Goal: Information Seeking & Learning: Find specific fact

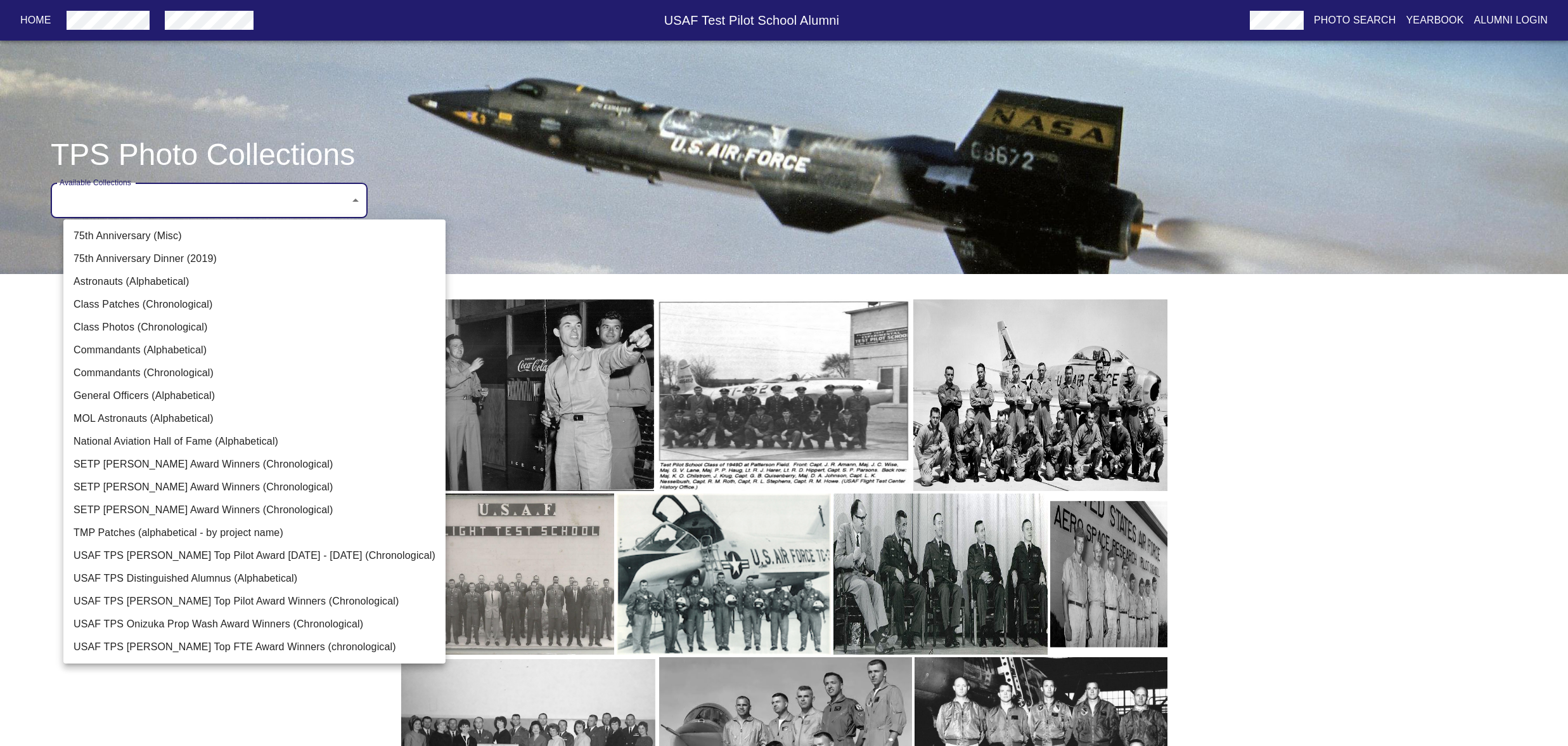
click at [368, 247] on body "Home USAF Test Pilot School Alumni Photo Search Yearbook Alumni Login TPS Photo…" at bounding box center [784, 436] width 1568 height 832
click at [239, 658] on li "USAF TPS [PERSON_NAME] Top FTE Award Winners (chronological)" at bounding box center [254, 647] width 382 height 22
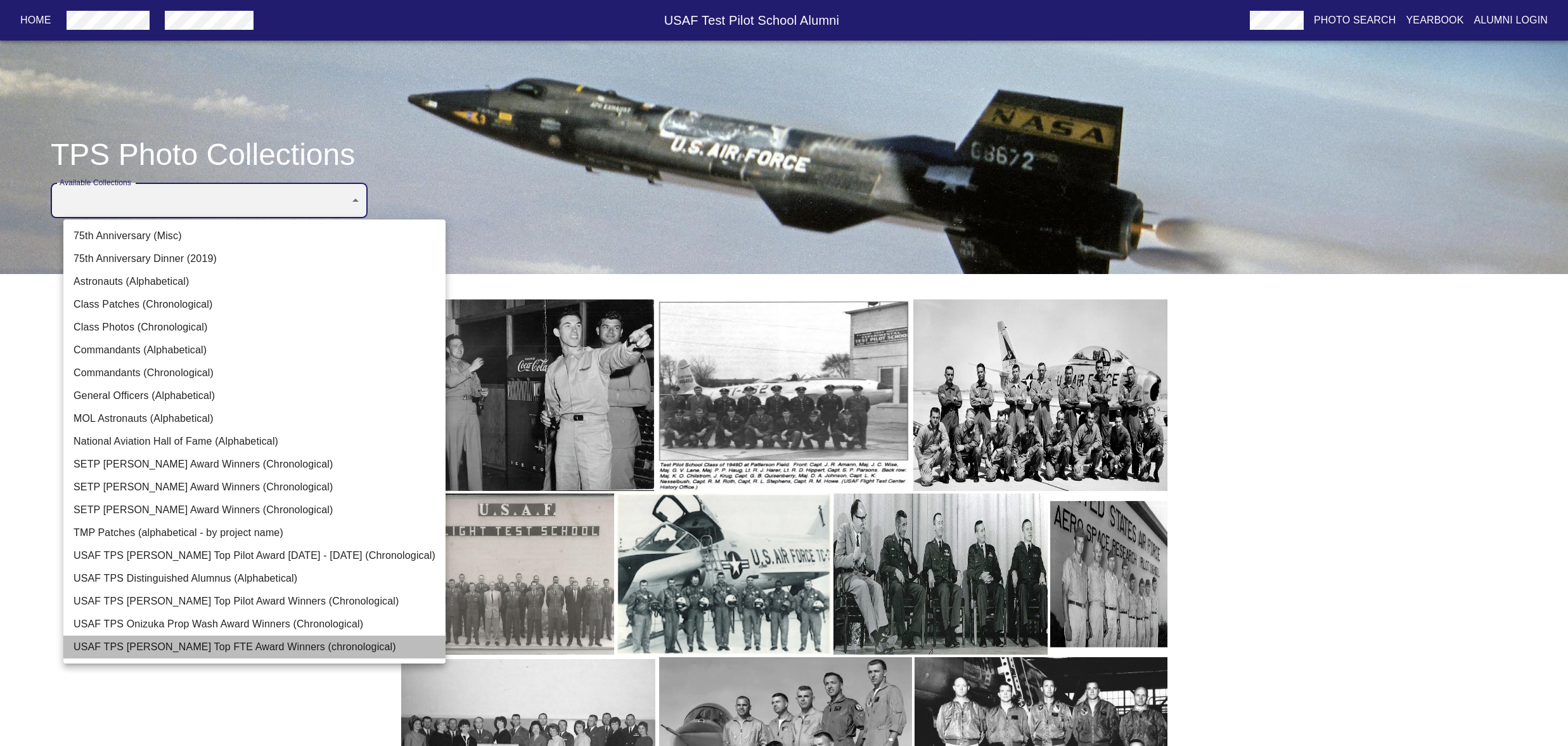
type input "USAF TPS [PERSON_NAME] Top FTE Award Winners (chronological)"
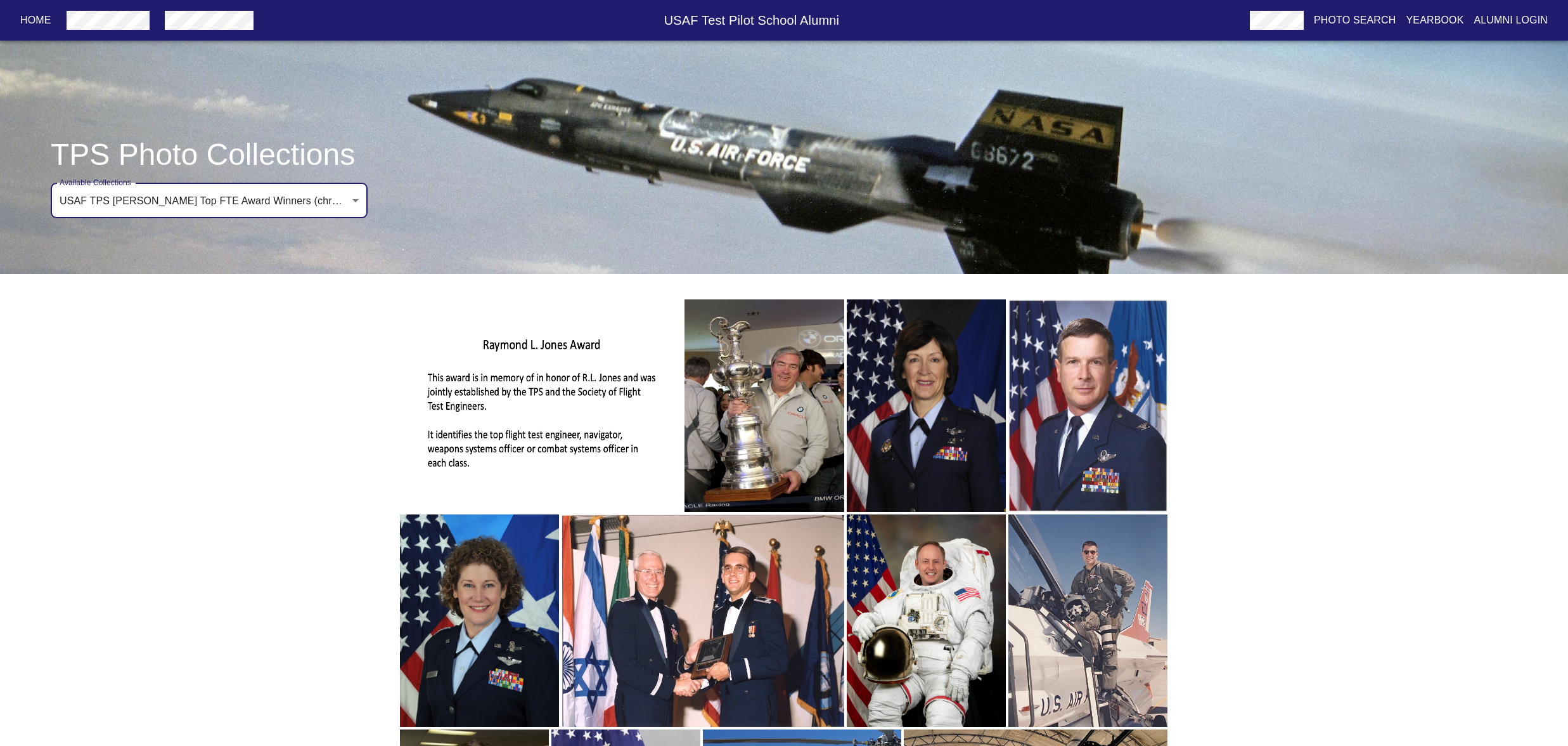
click at [497, 461] on img "button" at bounding box center [540, 406] width 282 height 212
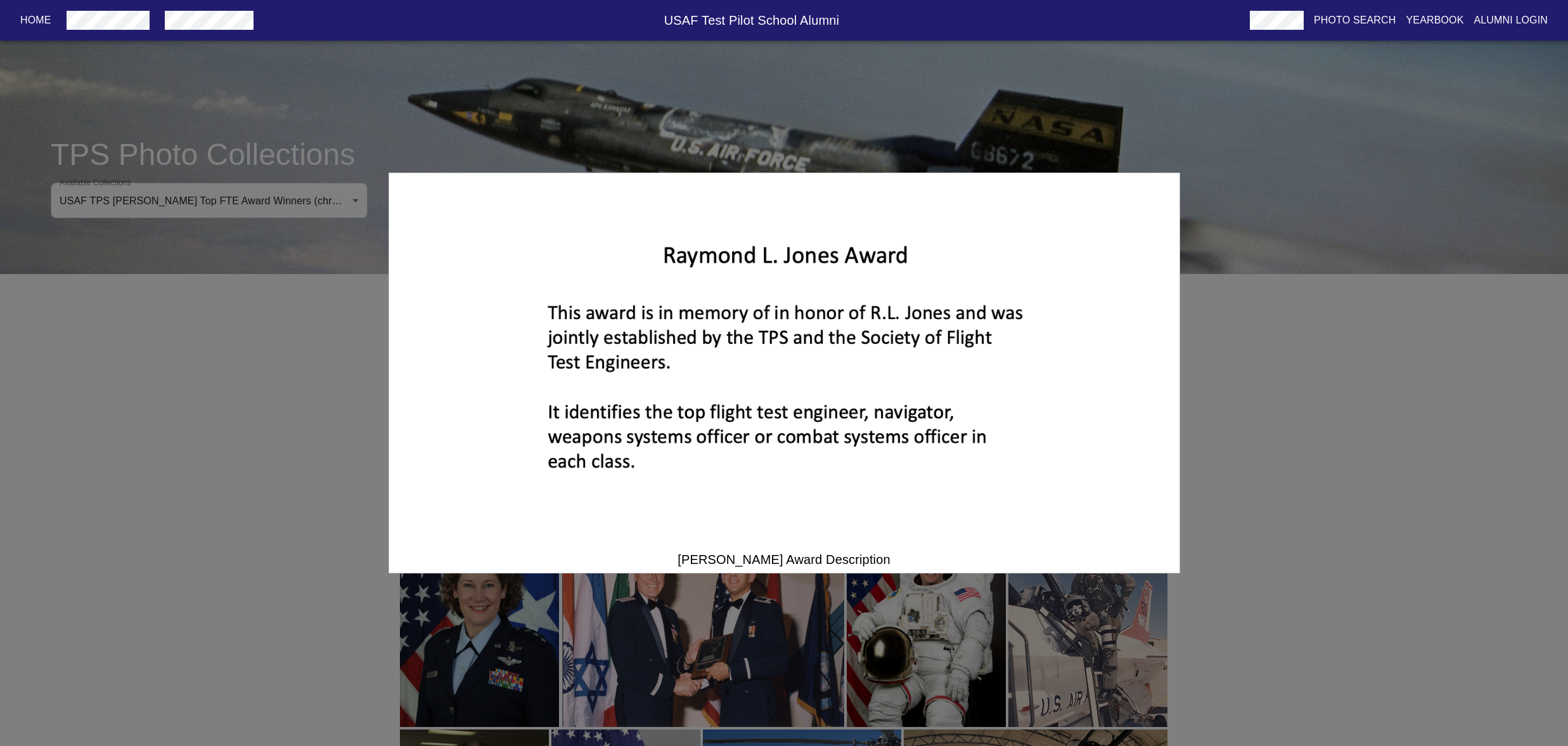
click at [1277, 400] on div "[PERSON_NAME] Award Description" at bounding box center [784, 373] width 1568 height 746
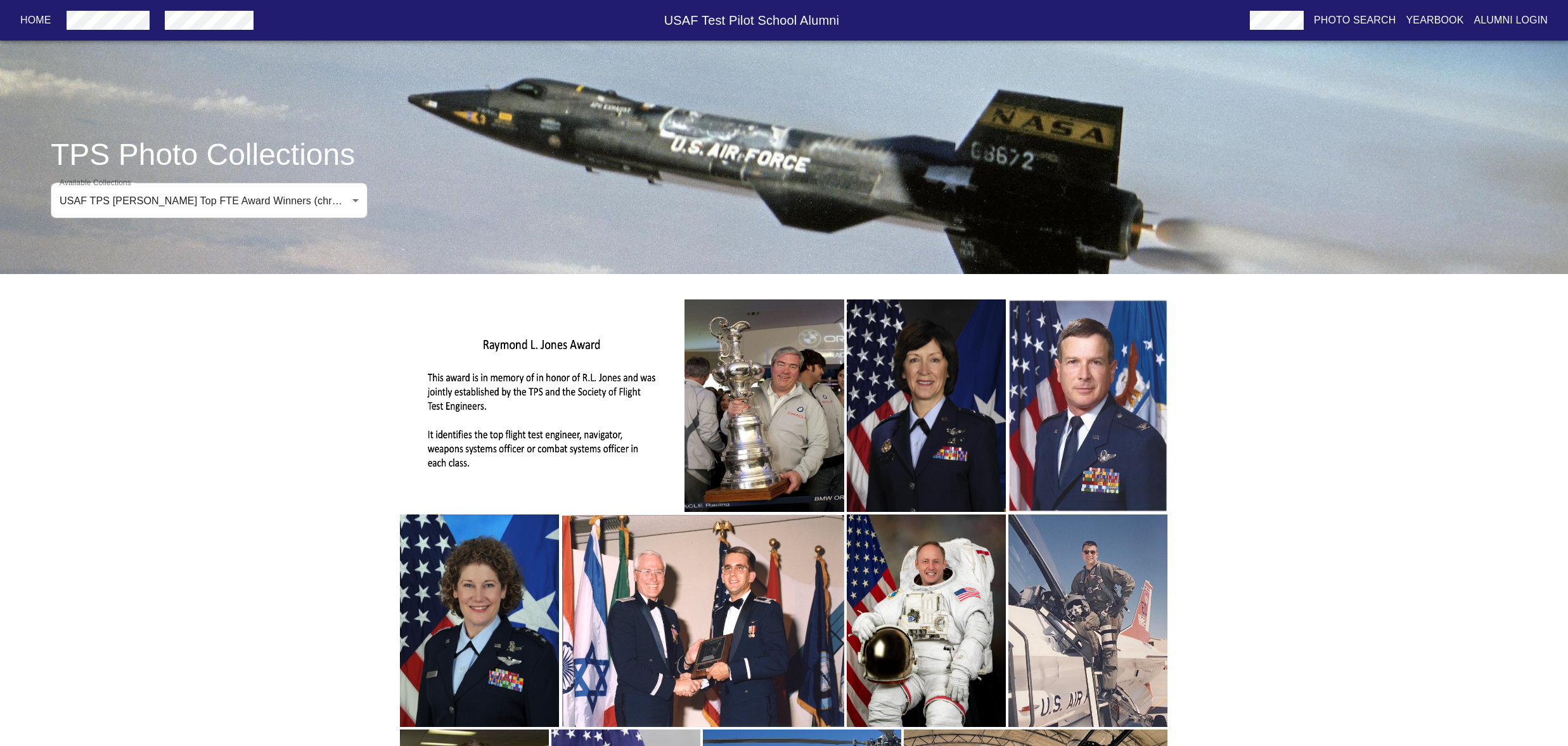
click at [752, 467] on img "button" at bounding box center [764, 406] width 159 height 212
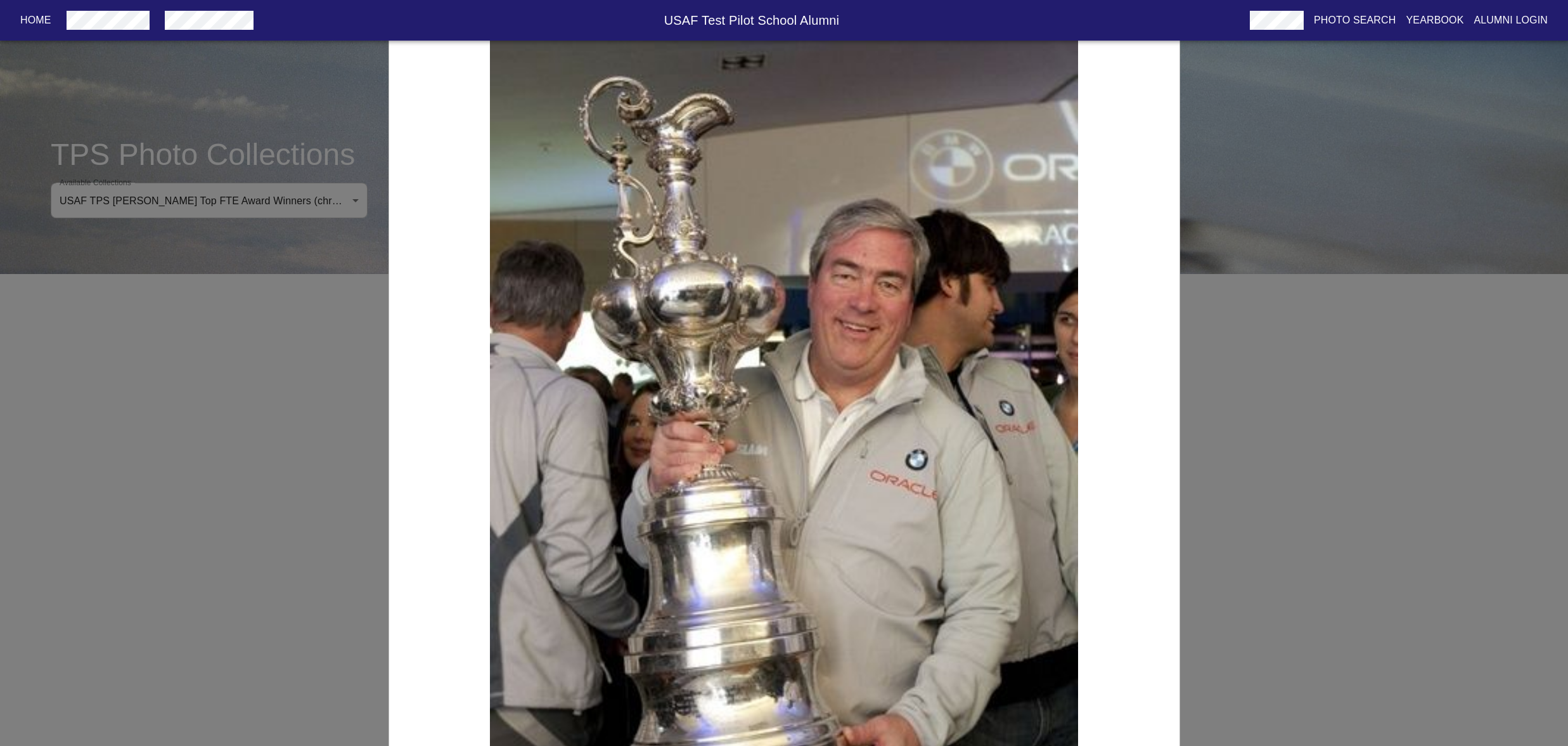
click at [167, 420] on div "USAF TPS [PERSON_NAME] Award Winner for Class 1979B, [PERSON_NAME]" at bounding box center [784, 373] width 1568 height 746
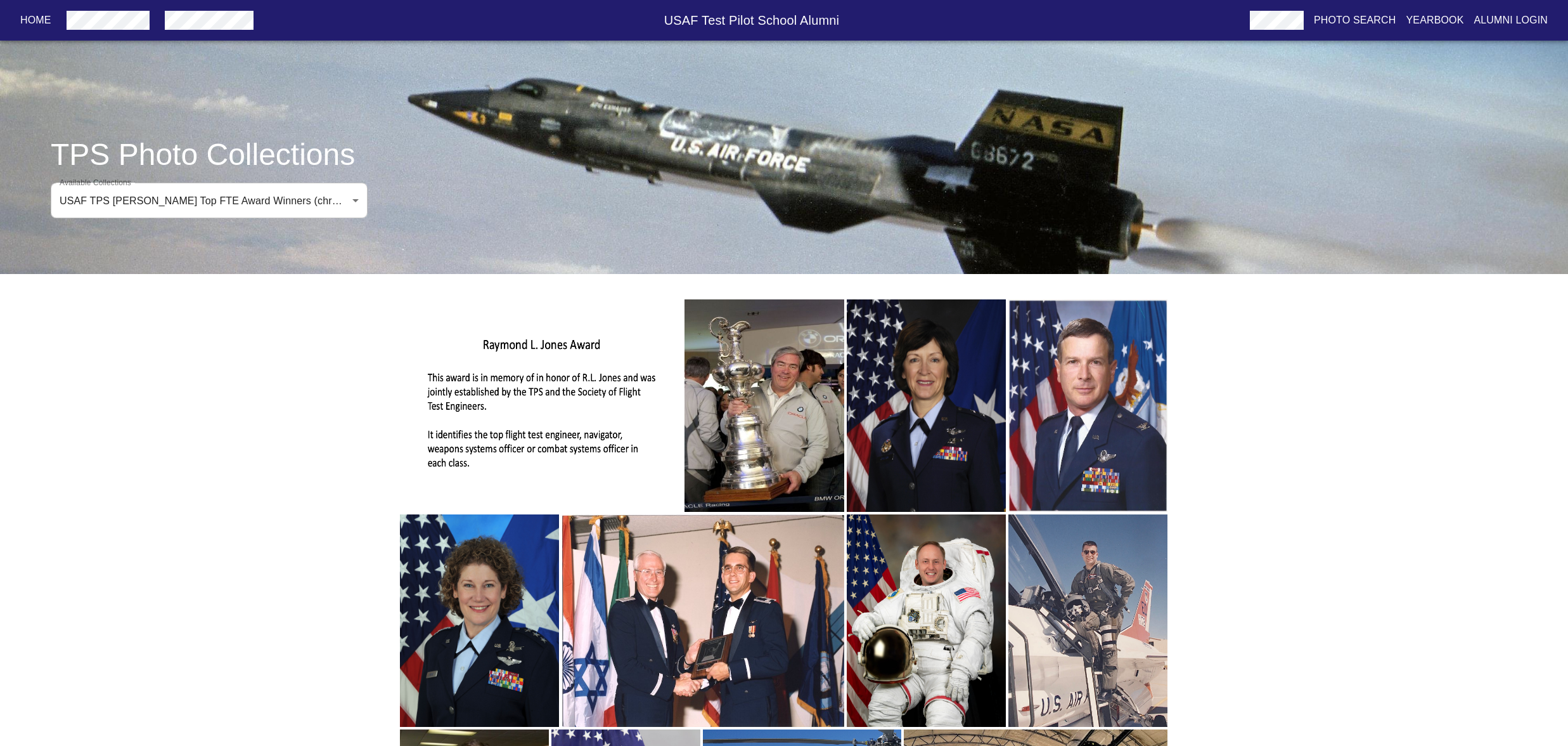
click at [961, 512] on img "button" at bounding box center [926, 406] width 159 height 212
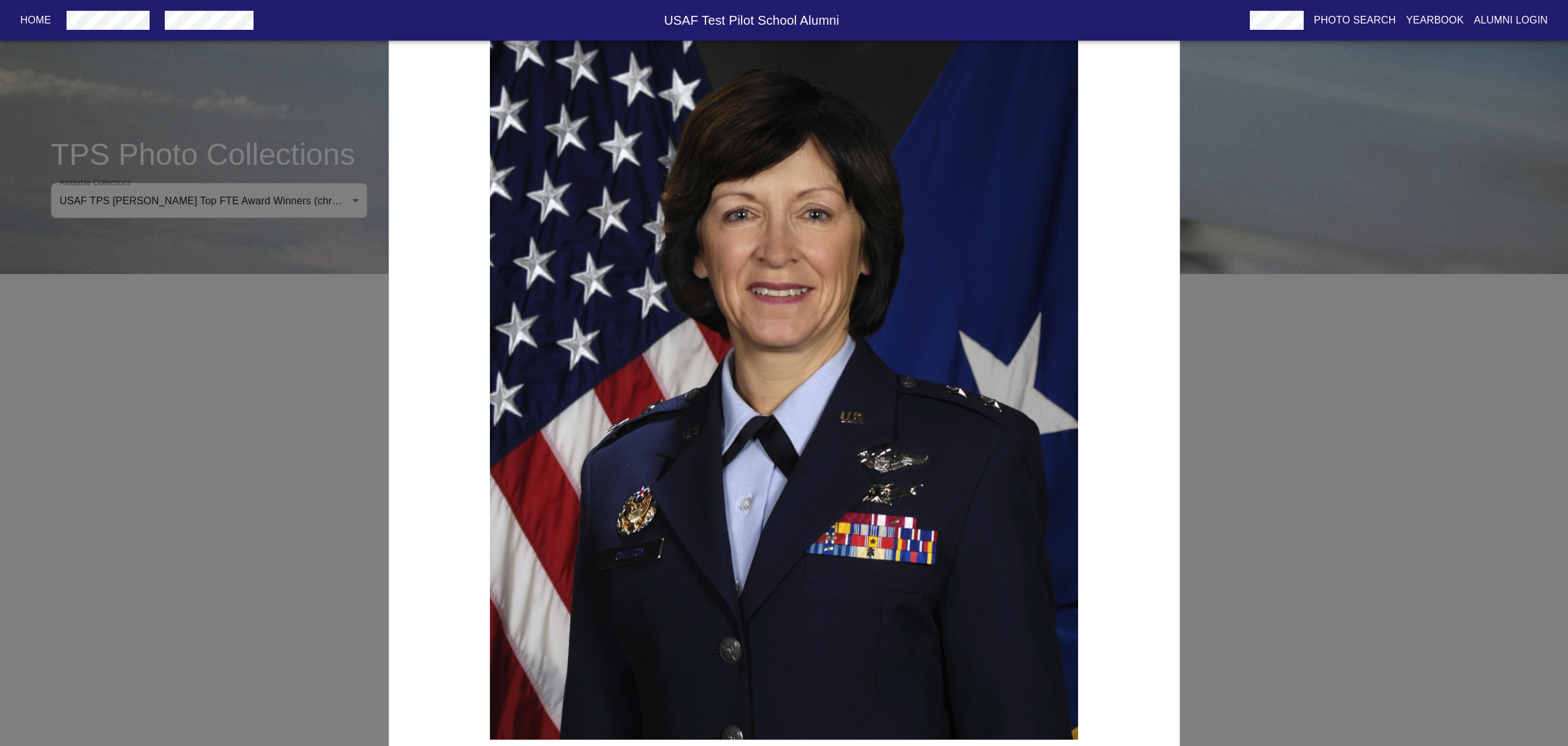
click at [293, 524] on div "USAF TPS [PERSON_NAME] Award Winner for Class 1984a, [PERSON_NAME]" at bounding box center [784, 373] width 1568 height 746
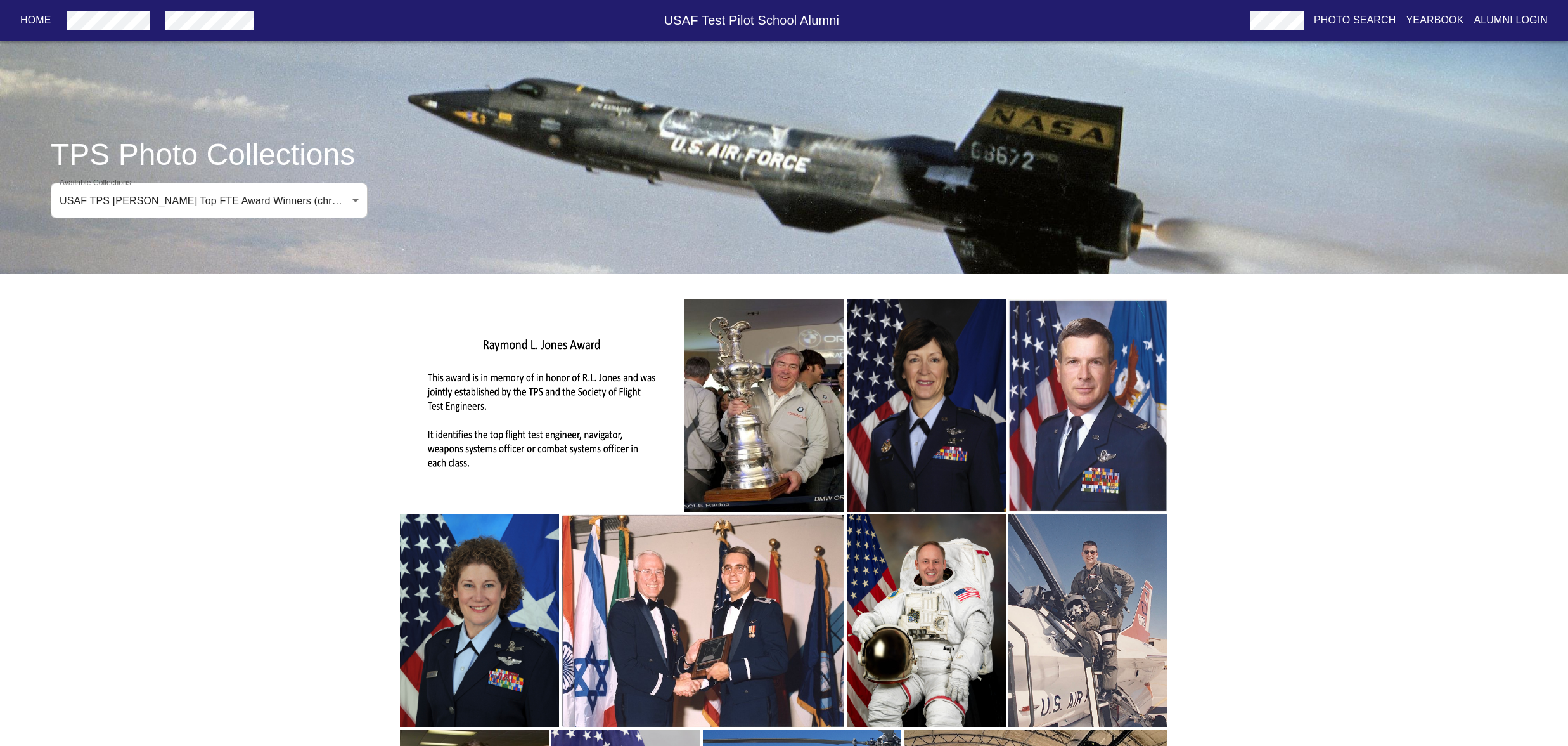
click at [1061, 512] on img "button" at bounding box center [1088, 406] width 159 height 212
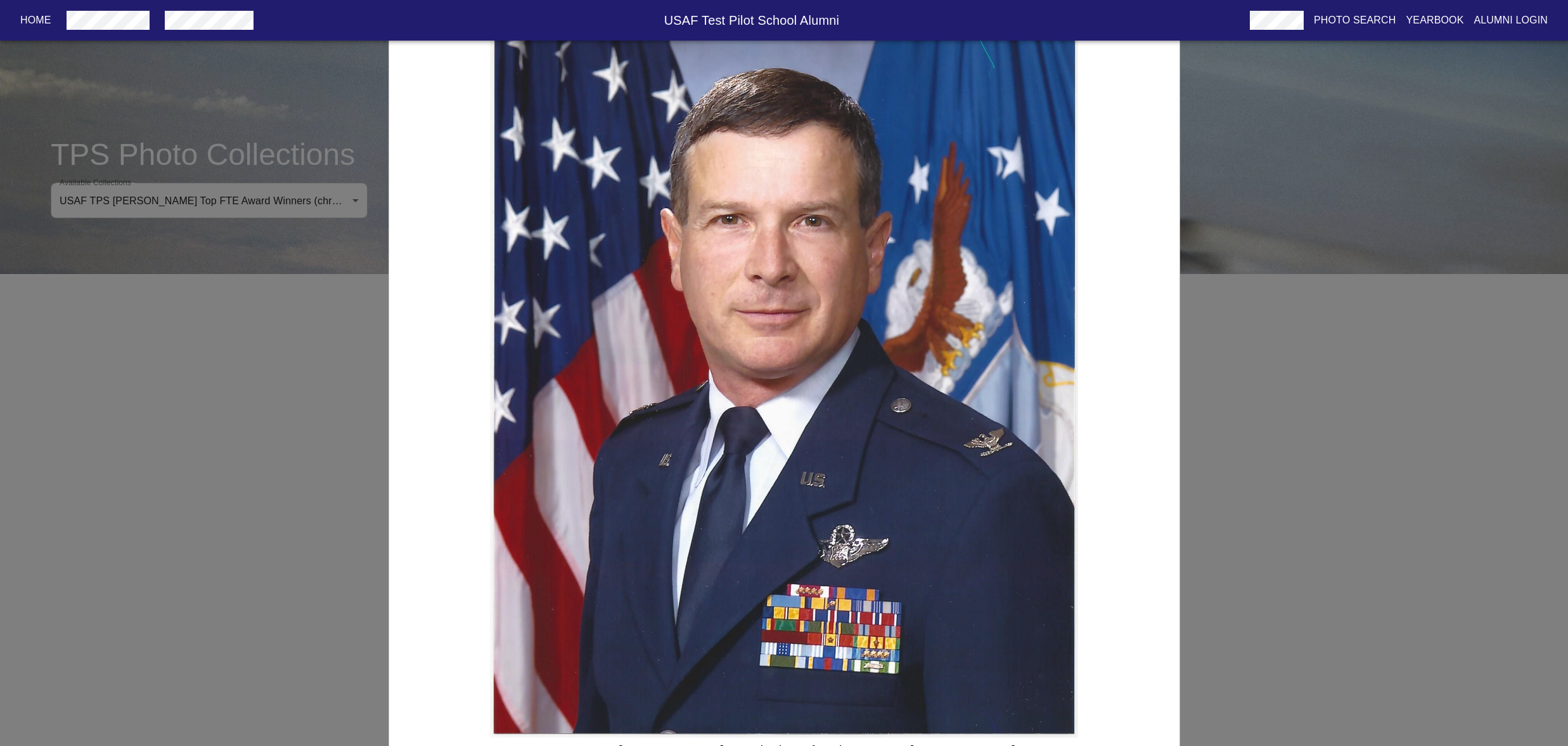
click at [1212, 523] on div "USAF TPS [PERSON_NAME] Award Winner for Class 1985A, [PERSON_NAME]" at bounding box center [784, 373] width 1568 height 746
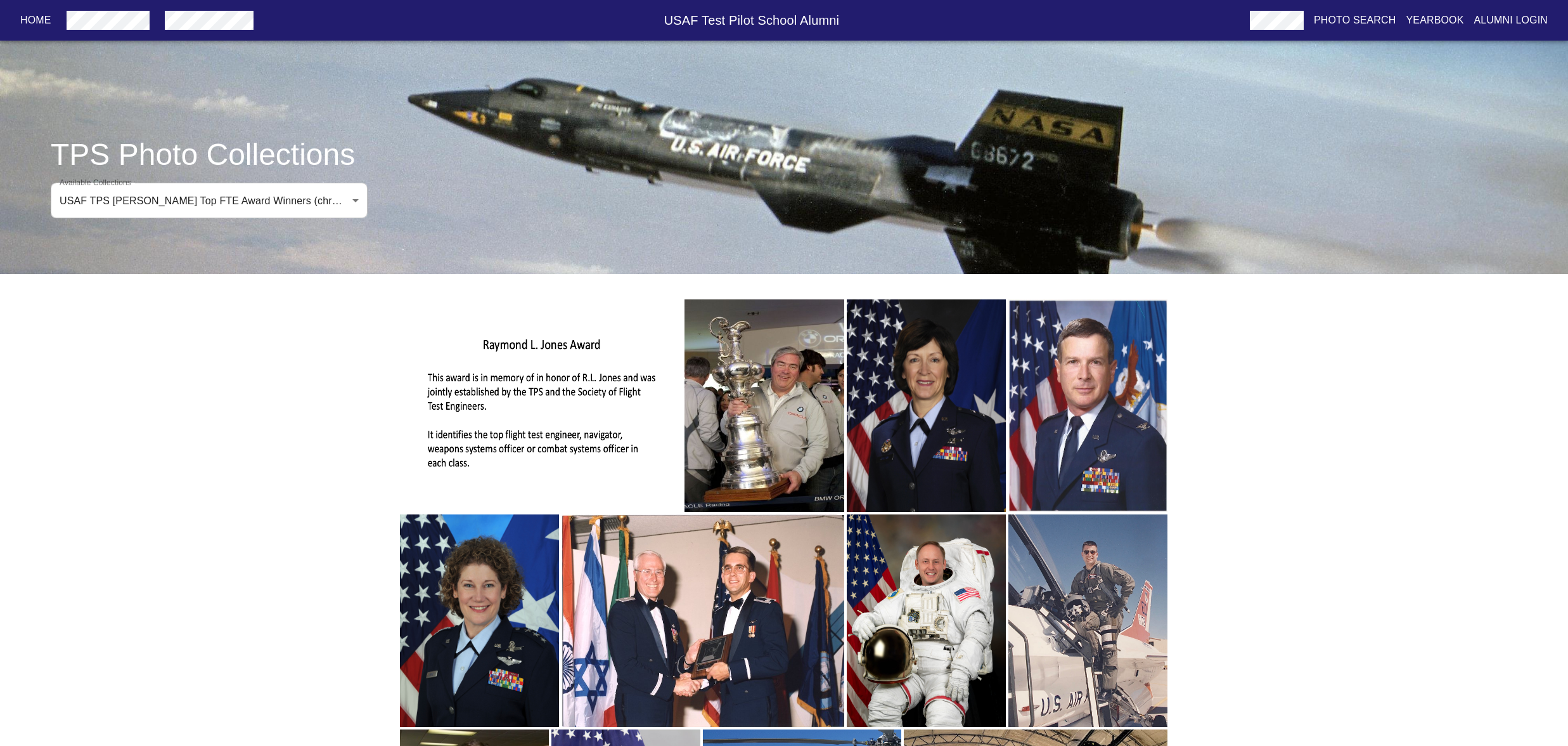
click at [474, 707] on img "button" at bounding box center [479, 620] width 159 height 212
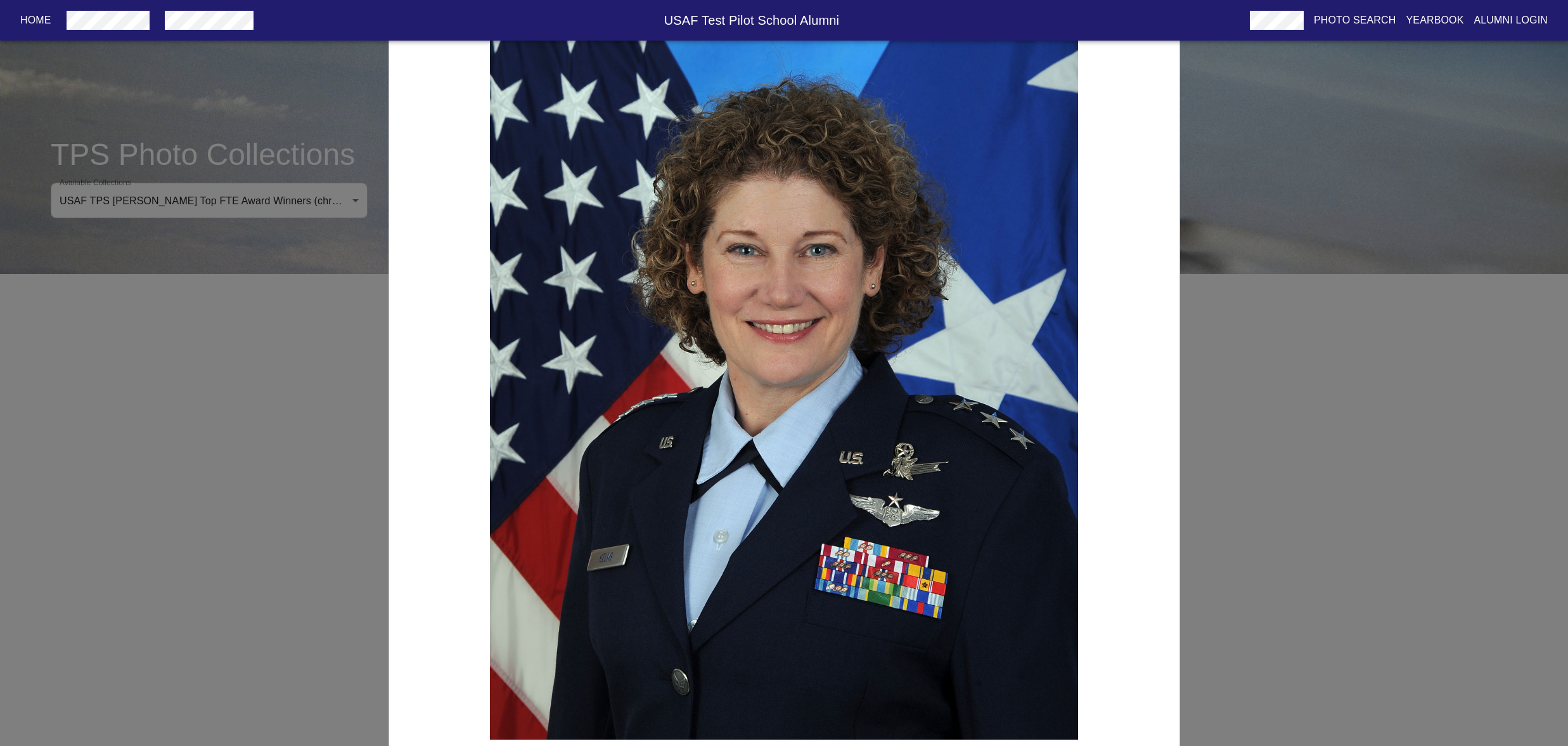
click at [1265, 599] on div "USAF TPS [PERSON_NAME] Award Winner for Class 1988a, [PERSON_NAME]" at bounding box center [784, 373] width 1568 height 746
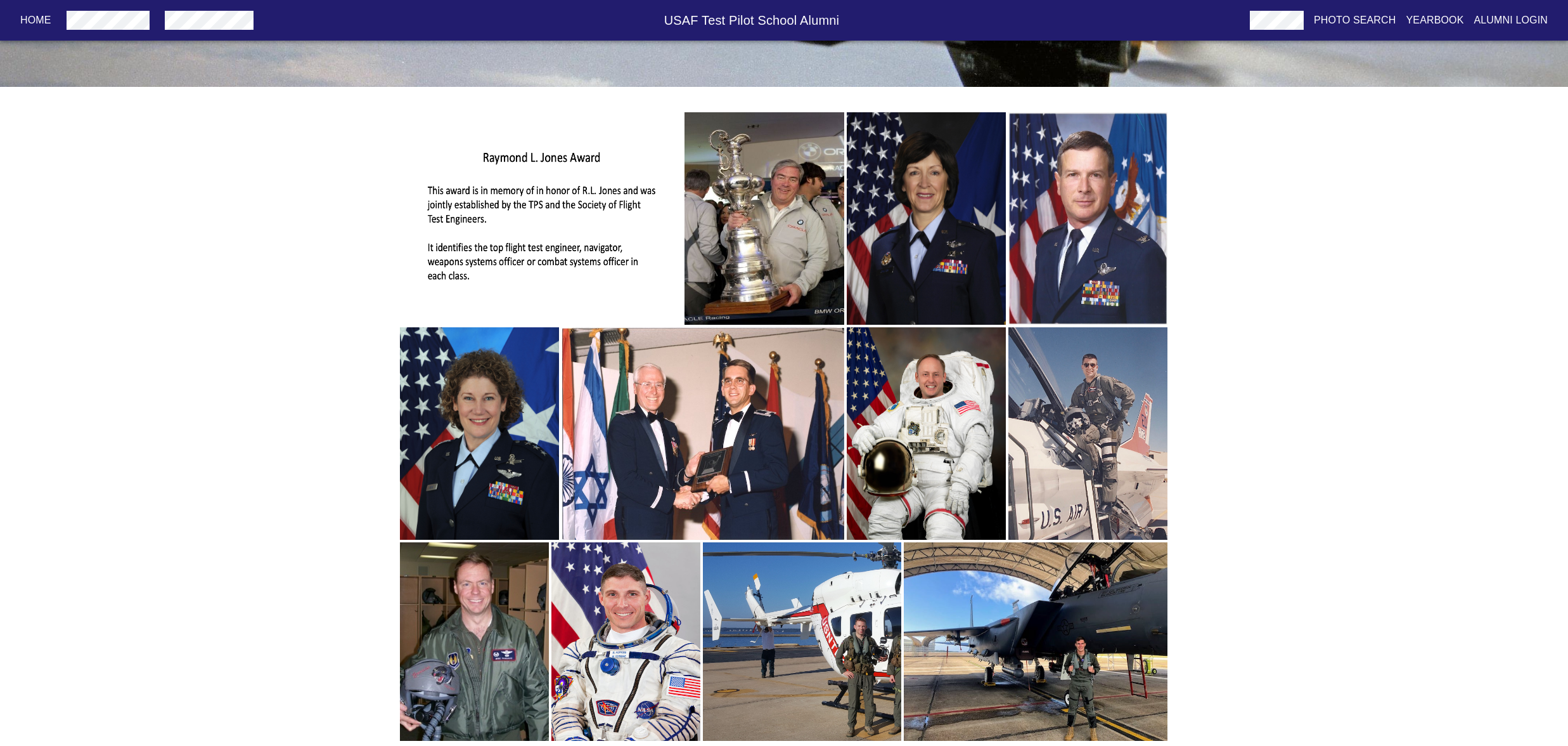
scroll to position [261, 0]
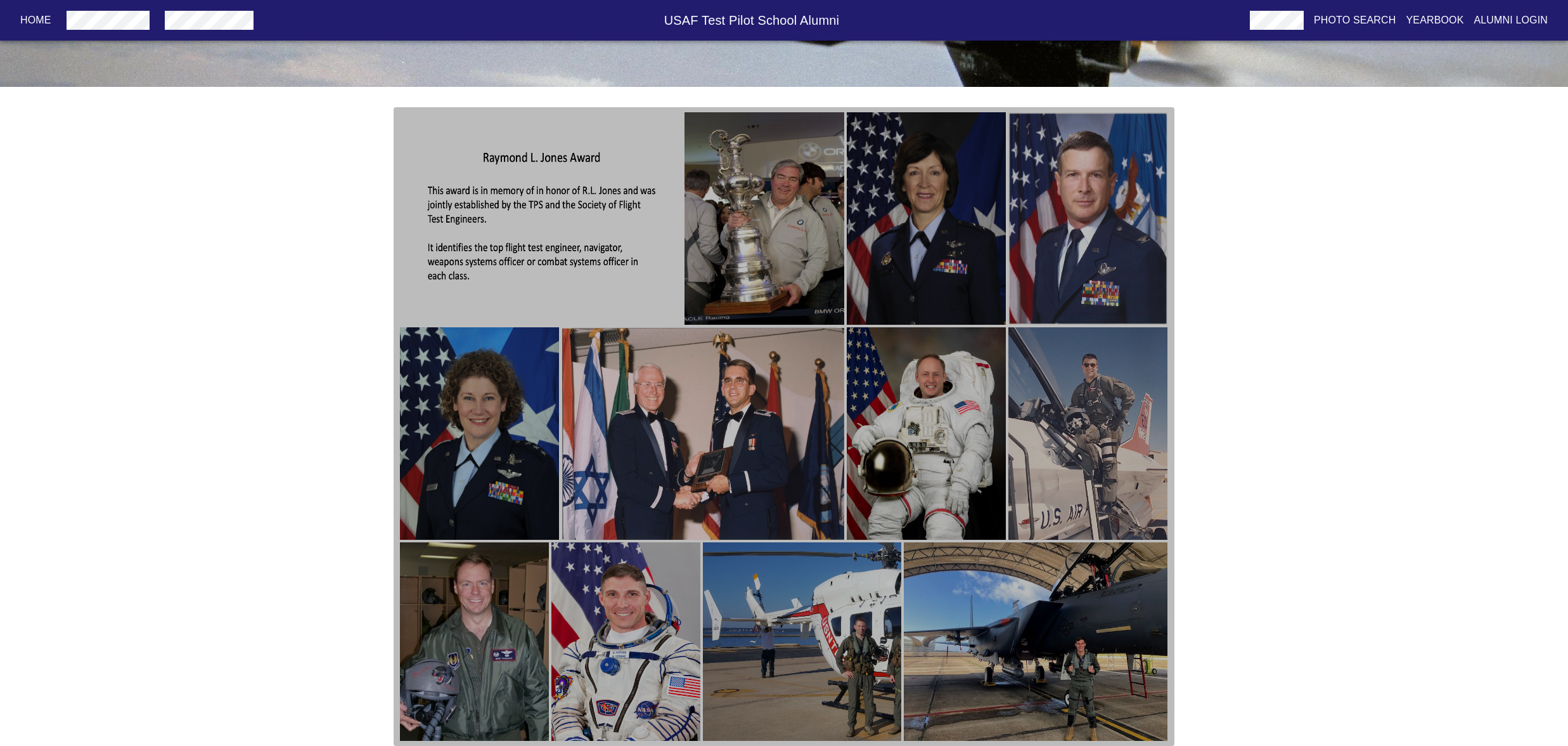
click at [456, 619] on img "button" at bounding box center [474, 641] width 149 height 198
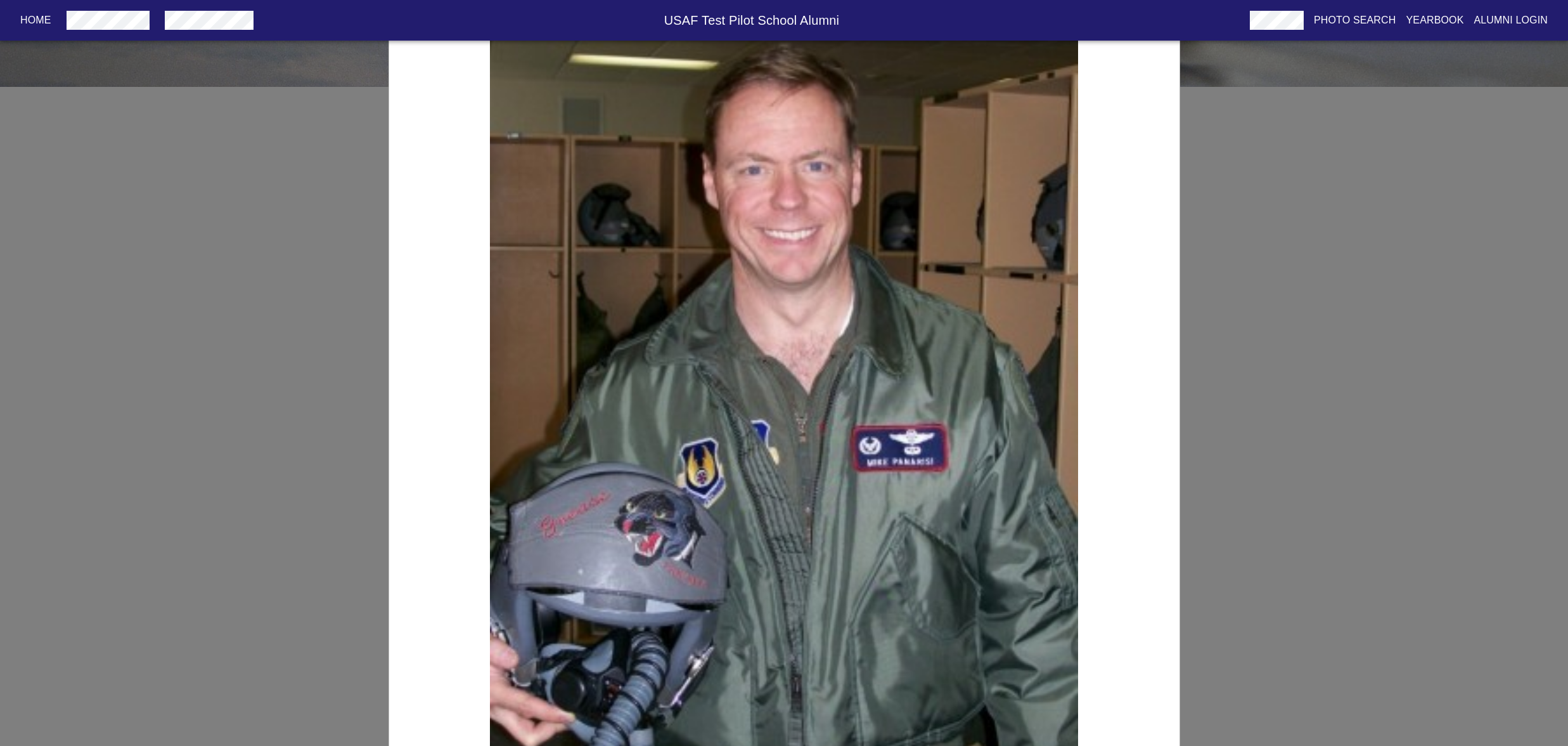
click at [1311, 543] on div "USAF TPS [PERSON_NAME] Award Winner for Class 1996A, [PERSON_NAME]" at bounding box center [784, 373] width 1568 height 746
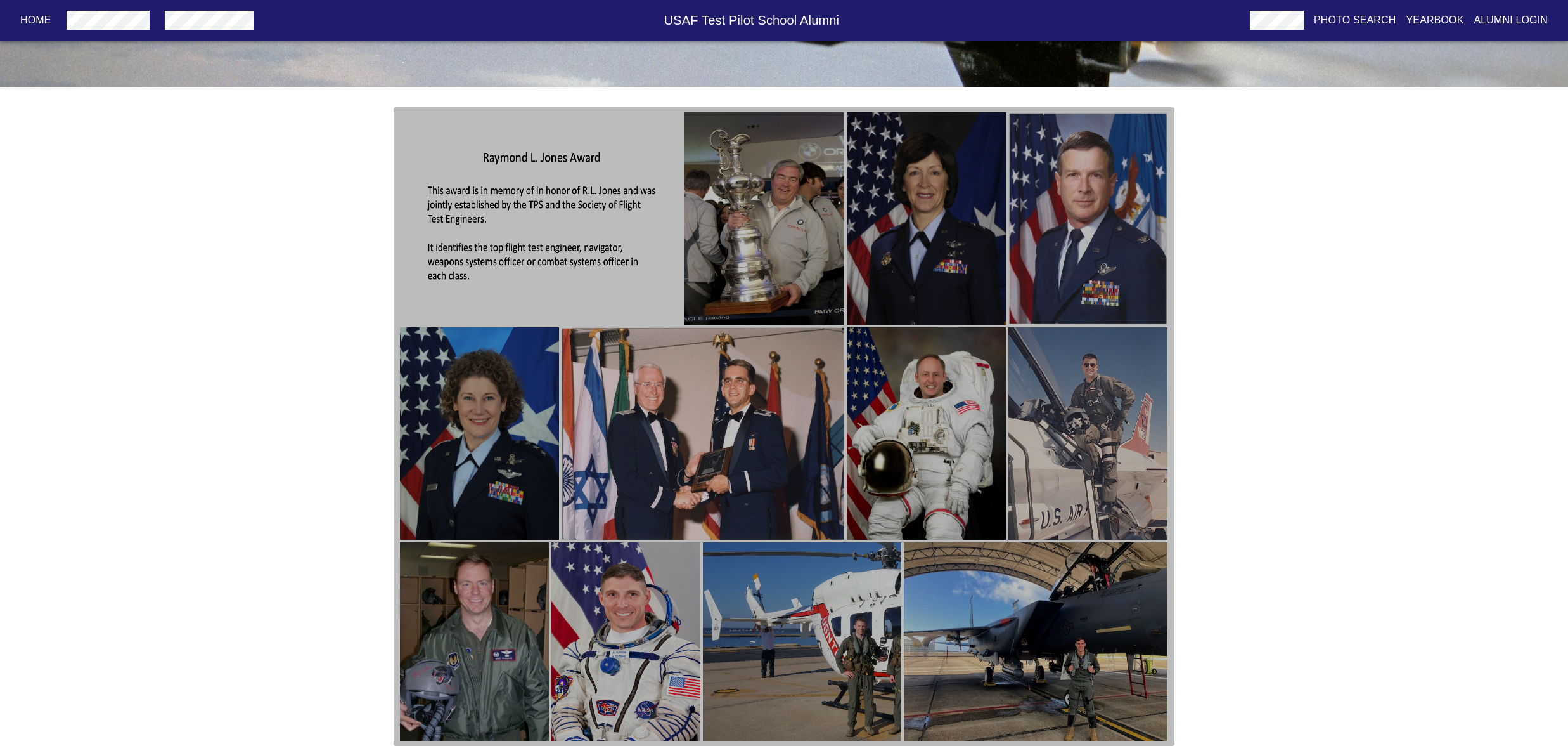
click at [637, 693] on img "button" at bounding box center [626, 641] width 149 height 198
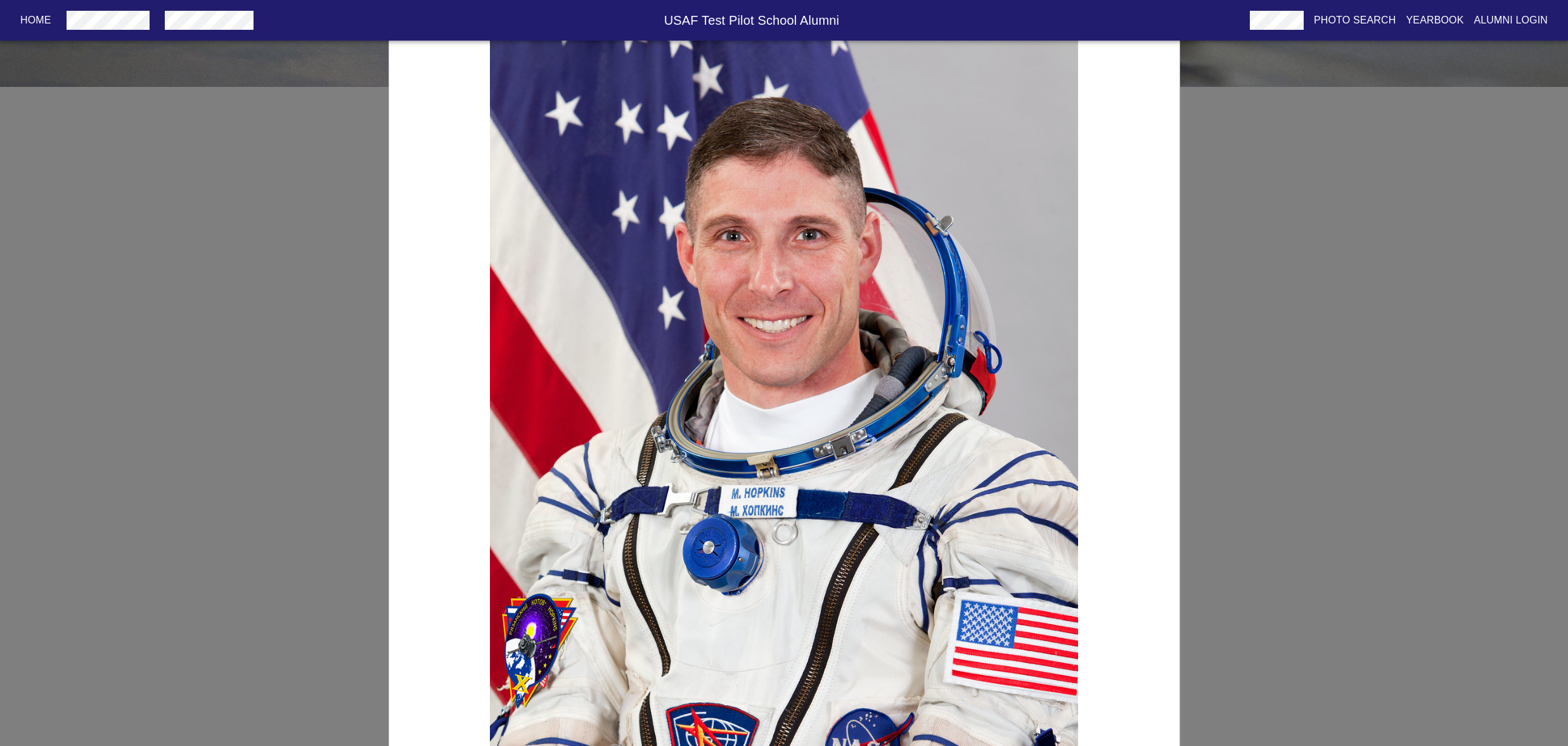
click at [1232, 572] on div "USAF TPS [PERSON_NAME] Award Winner for Class 1996B, [PERSON_NAME]" at bounding box center [784, 373] width 1568 height 746
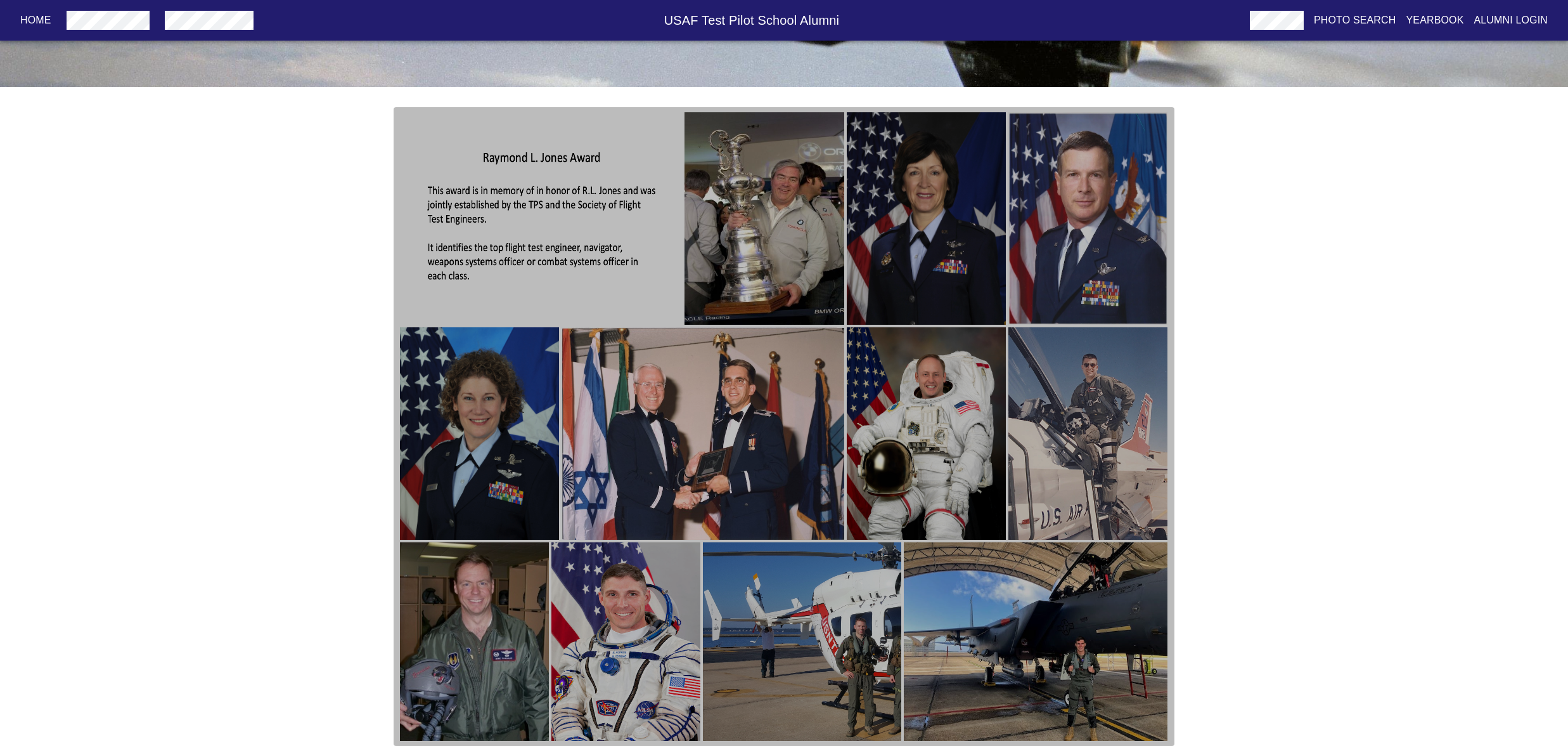
click at [841, 682] on img "button" at bounding box center [802, 641] width 198 height 198
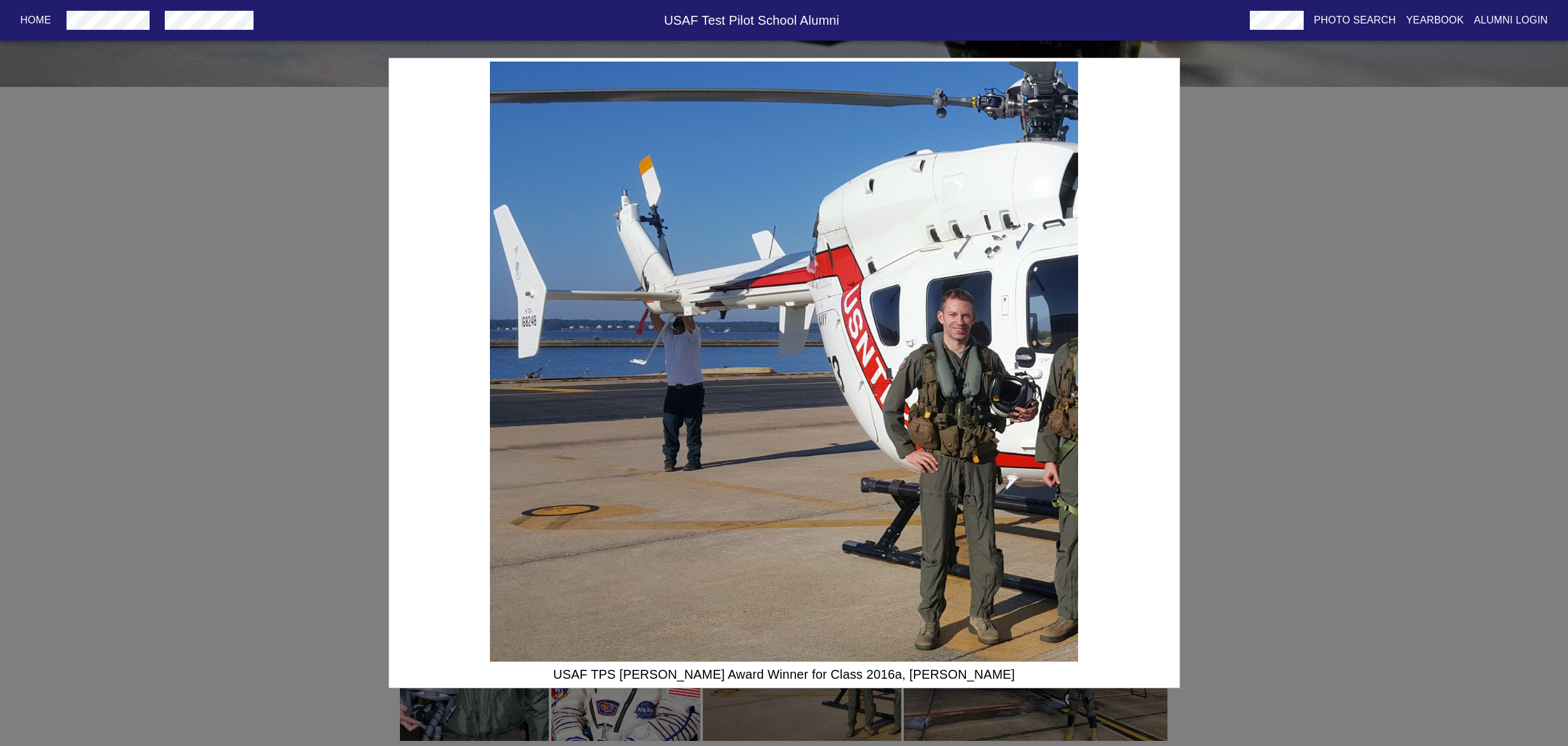
click at [1275, 646] on div "USAF TPS [PERSON_NAME] Award Winner for Class 2016a, [PERSON_NAME]" at bounding box center [784, 373] width 1568 height 746
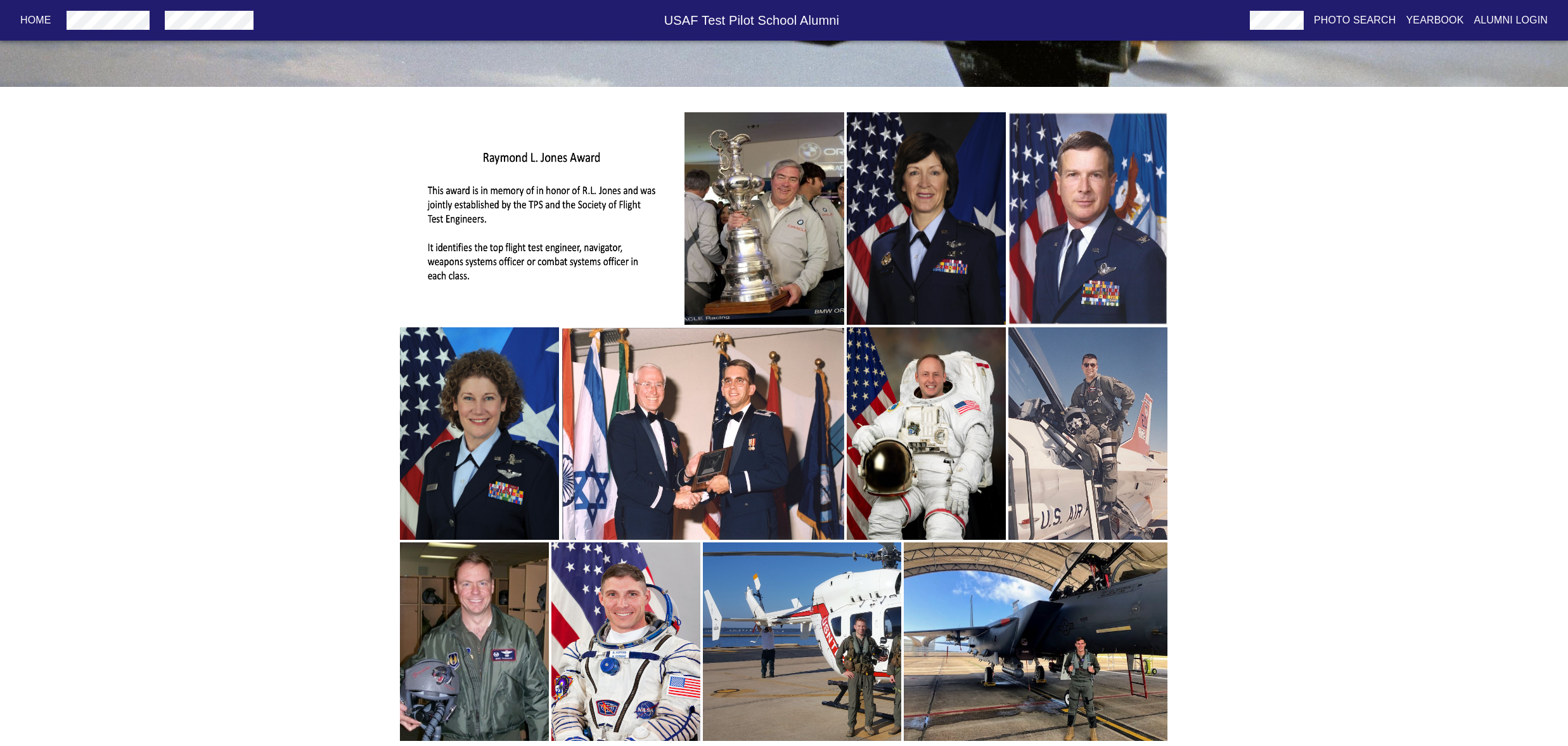
click at [1079, 692] on img "button" at bounding box center [1035, 641] width 264 height 198
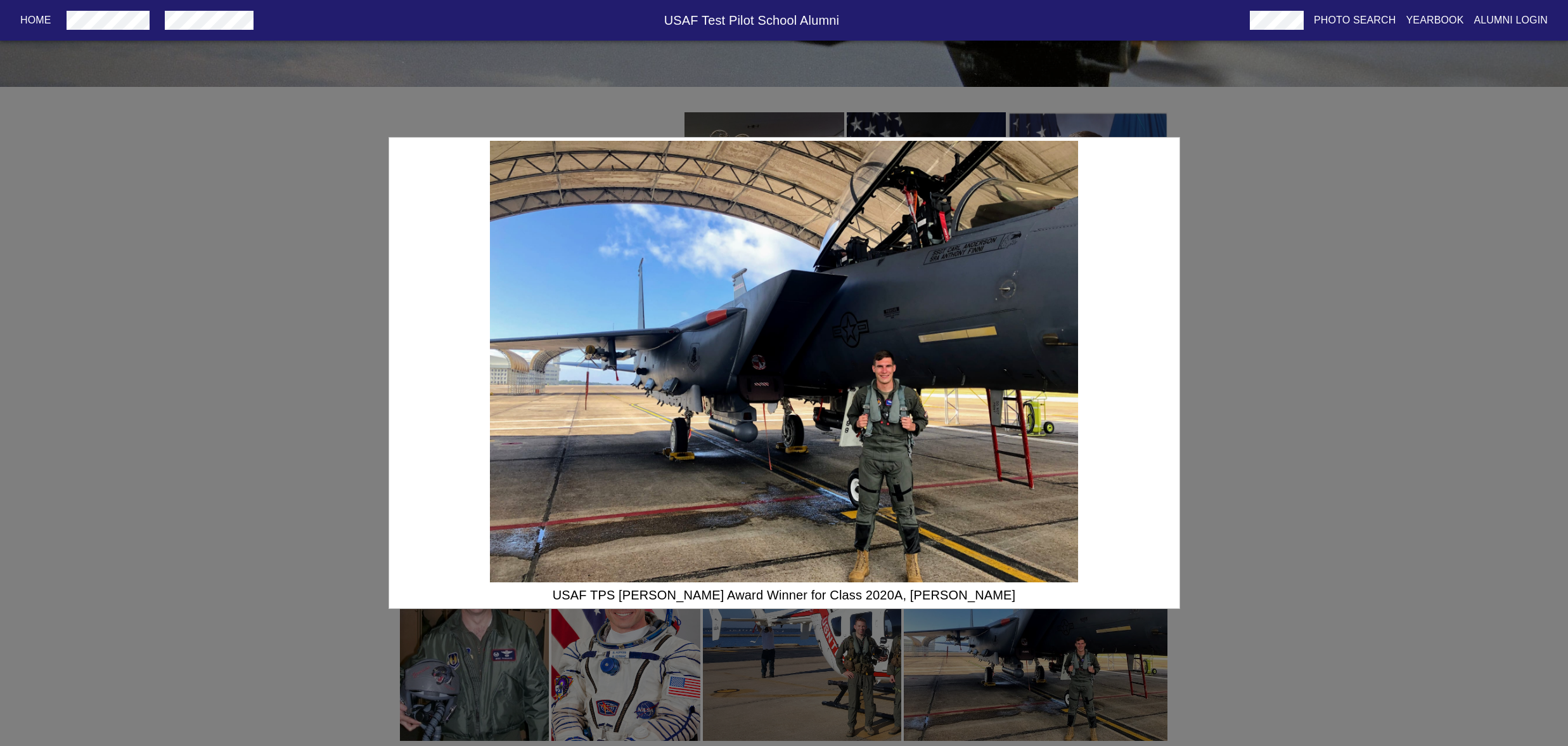
click at [1400, 551] on div "USAF TPS [PERSON_NAME] Award Winner for Class 2020A, [PERSON_NAME]" at bounding box center [784, 373] width 1568 height 746
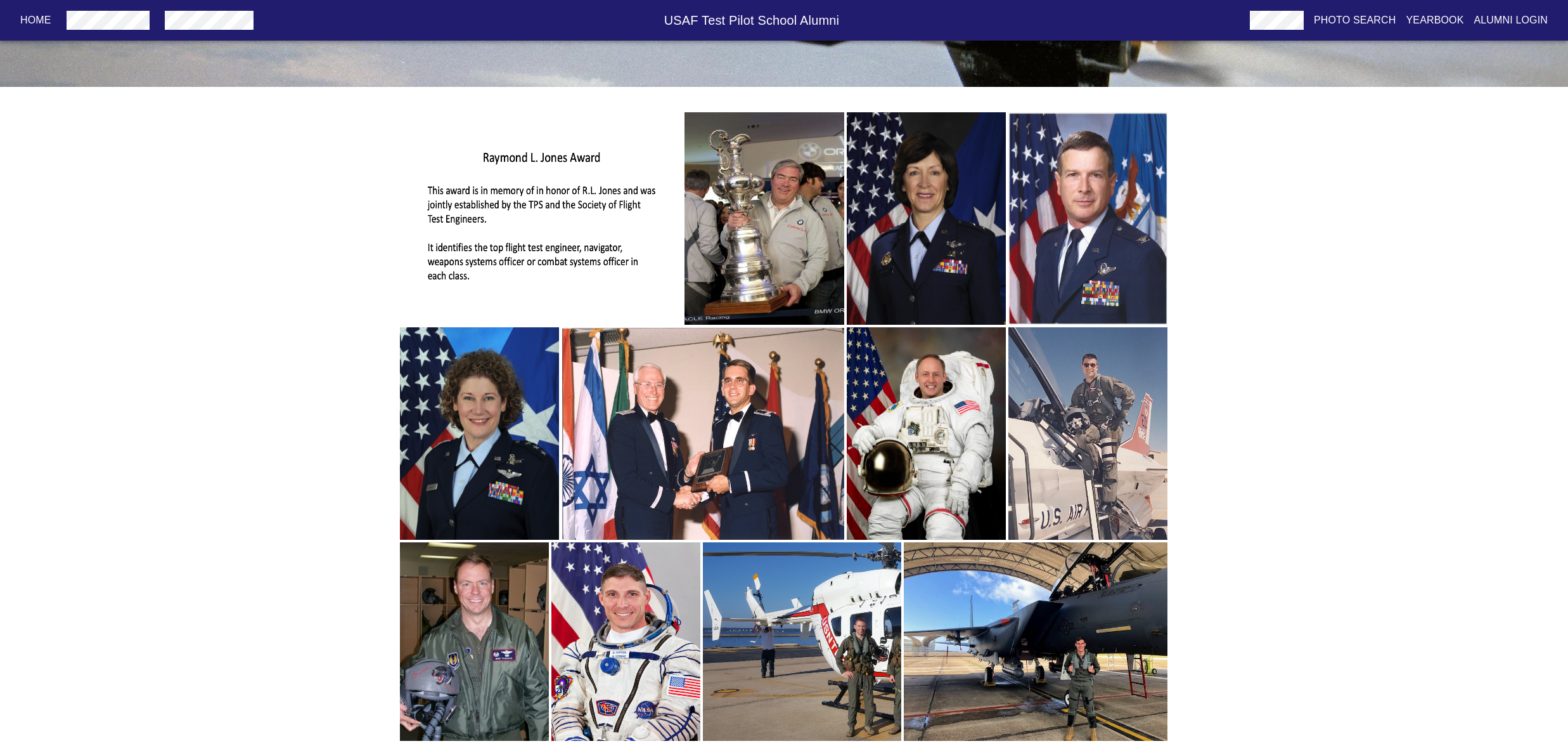
click at [1091, 648] on img "button" at bounding box center [1035, 641] width 264 height 198
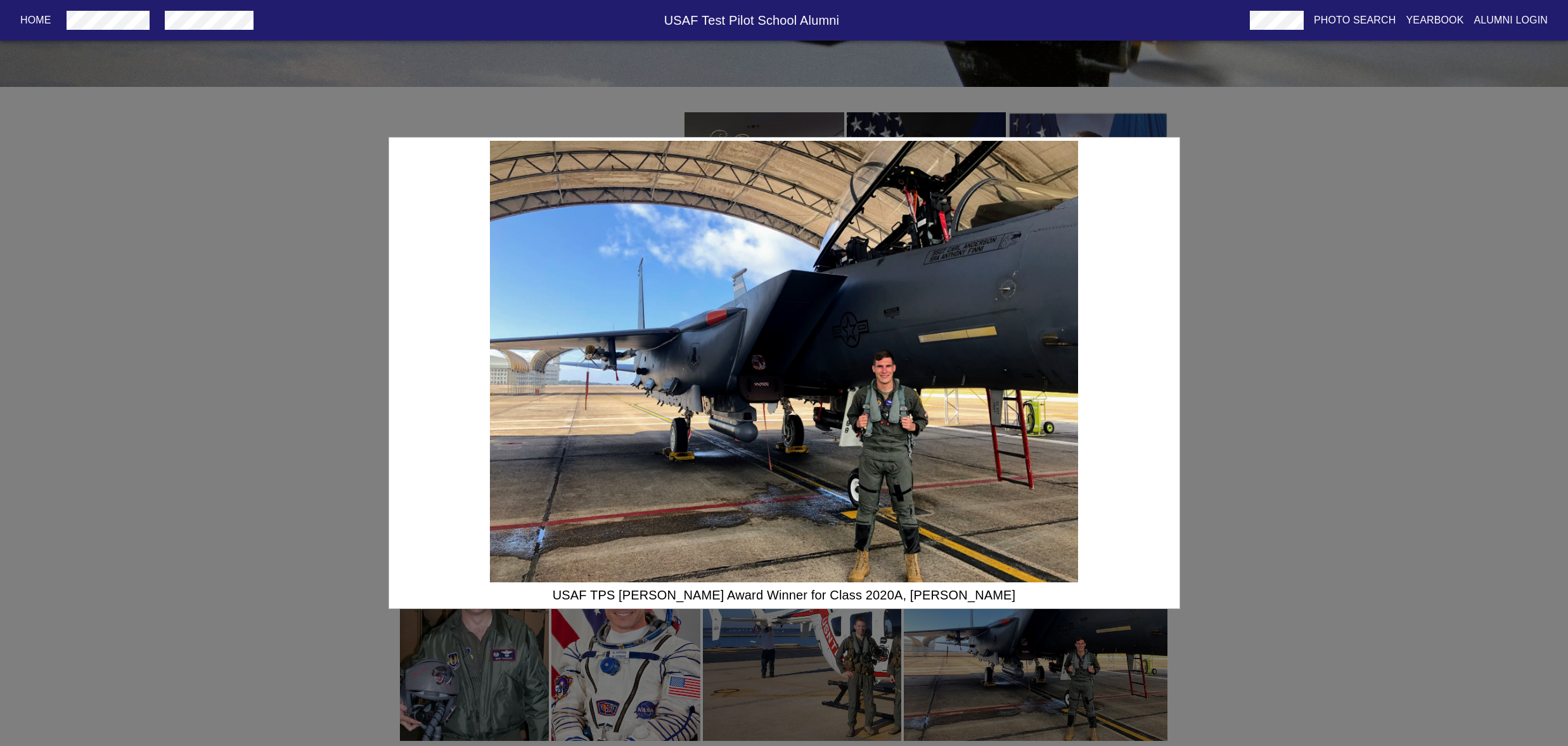
click at [1359, 617] on div "USAF TPS [PERSON_NAME] Award Winner for Class 2020A, [PERSON_NAME]" at bounding box center [784, 373] width 1568 height 746
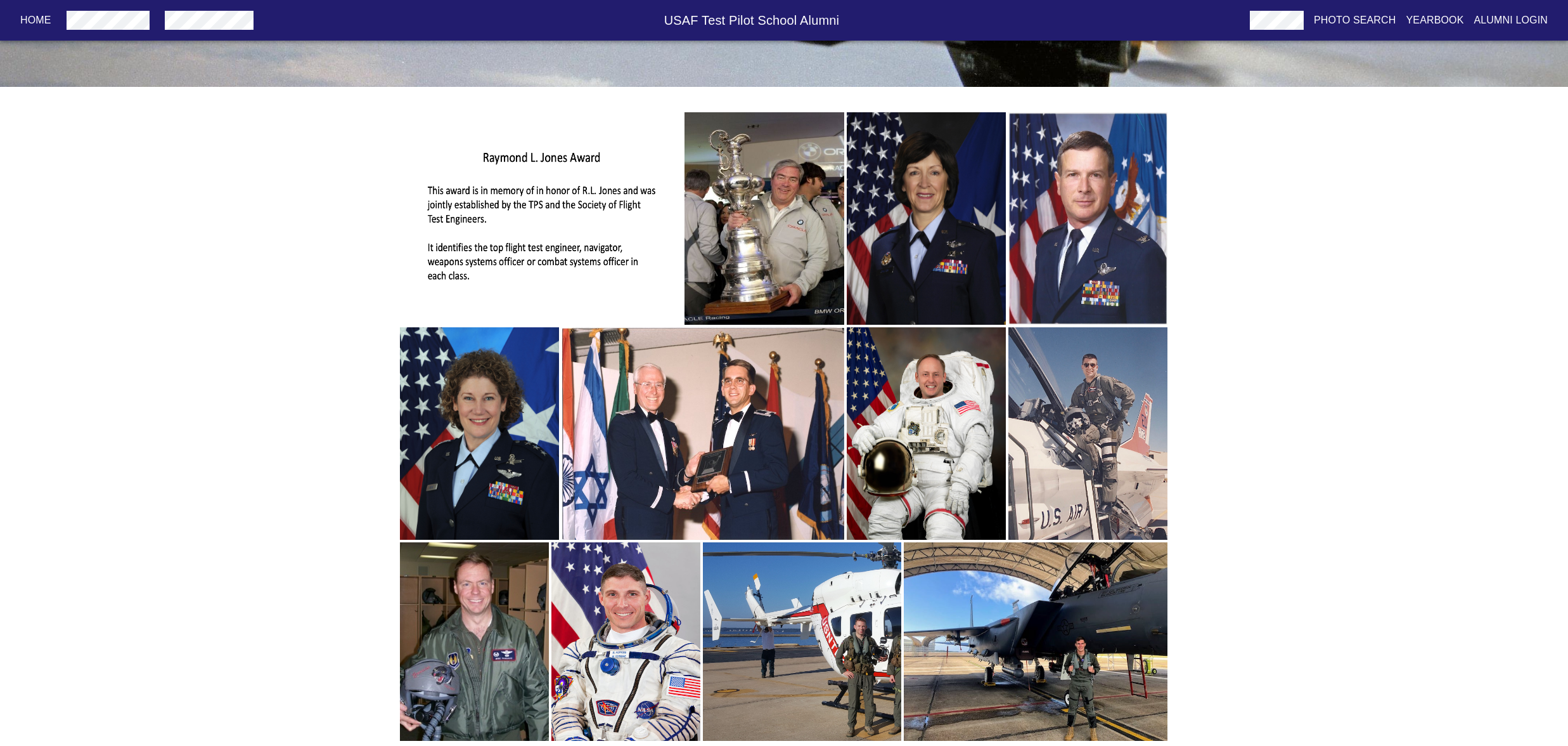
click at [733, 181] on img "button" at bounding box center [764, 219] width 159 height 212
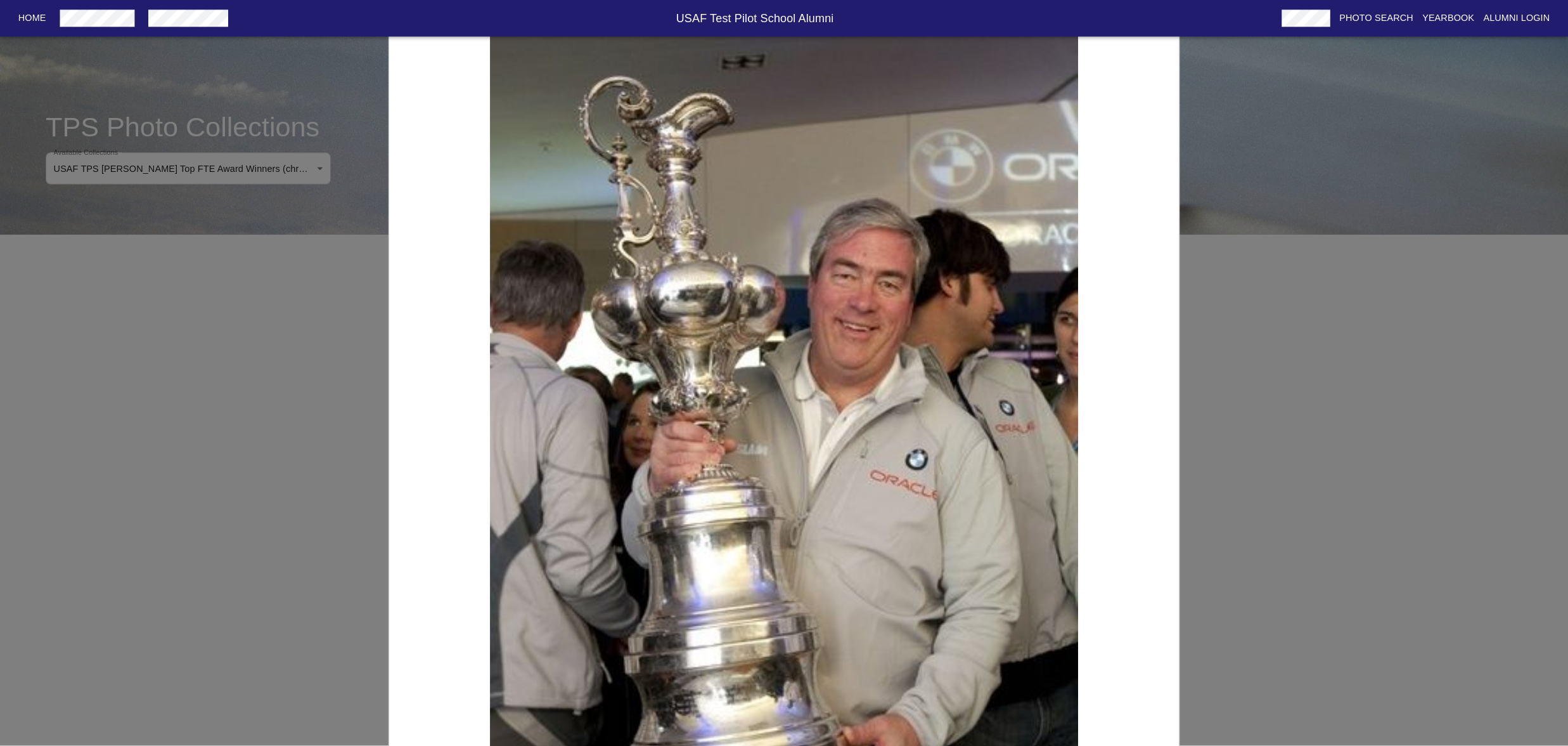
scroll to position [13, 0]
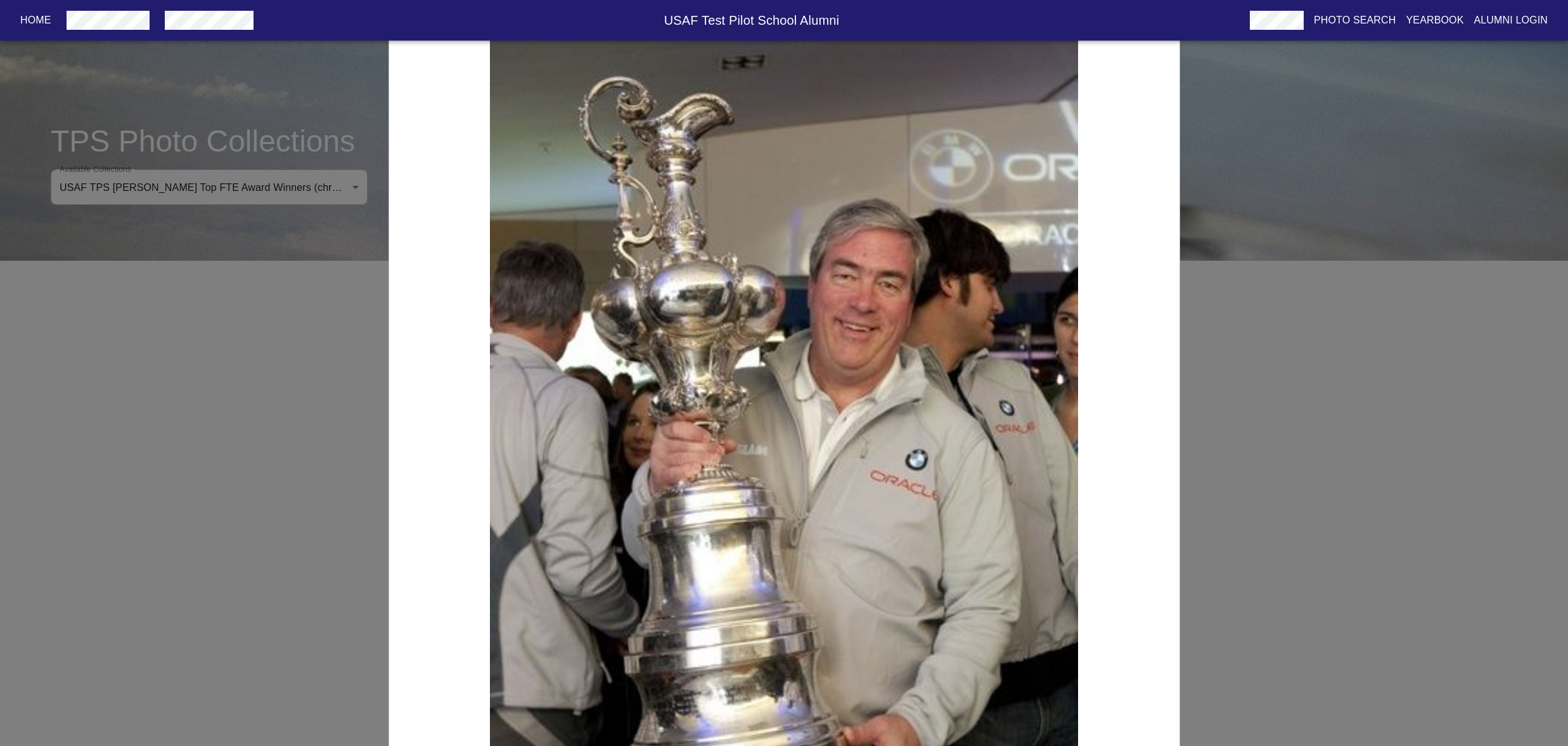
click at [1317, 705] on div "USAF TPS [PERSON_NAME] Award Winner for Class 1979B, [PERSON_NAME]" at bounding box center [784, 373] width 1568 height 746
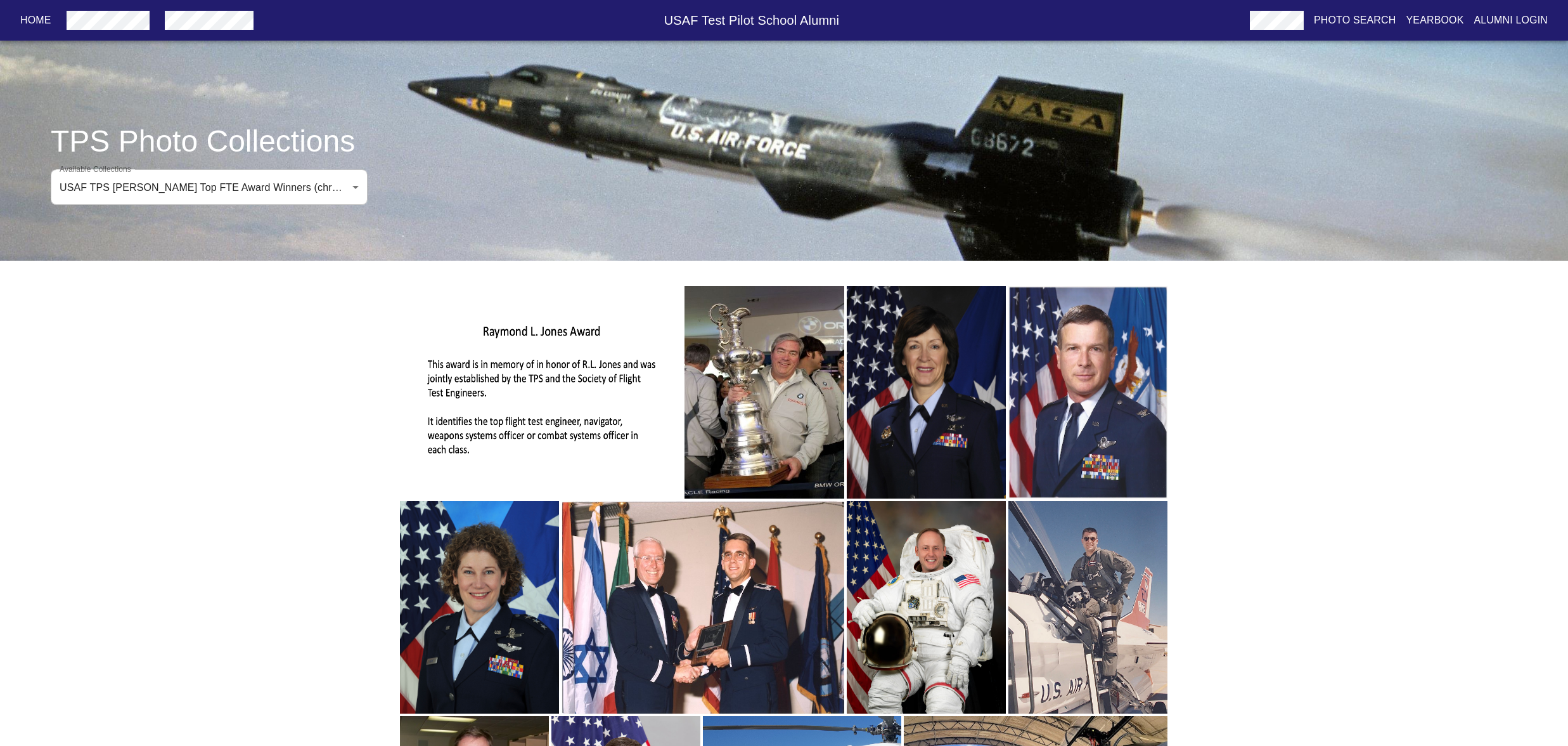
click at [369, 234] on body "Home USAF Test Pilot School Alumni Photo Search Yearbook Alumni Login TPS Photo…" at bounding box center [784, 463] width 1568 height 913
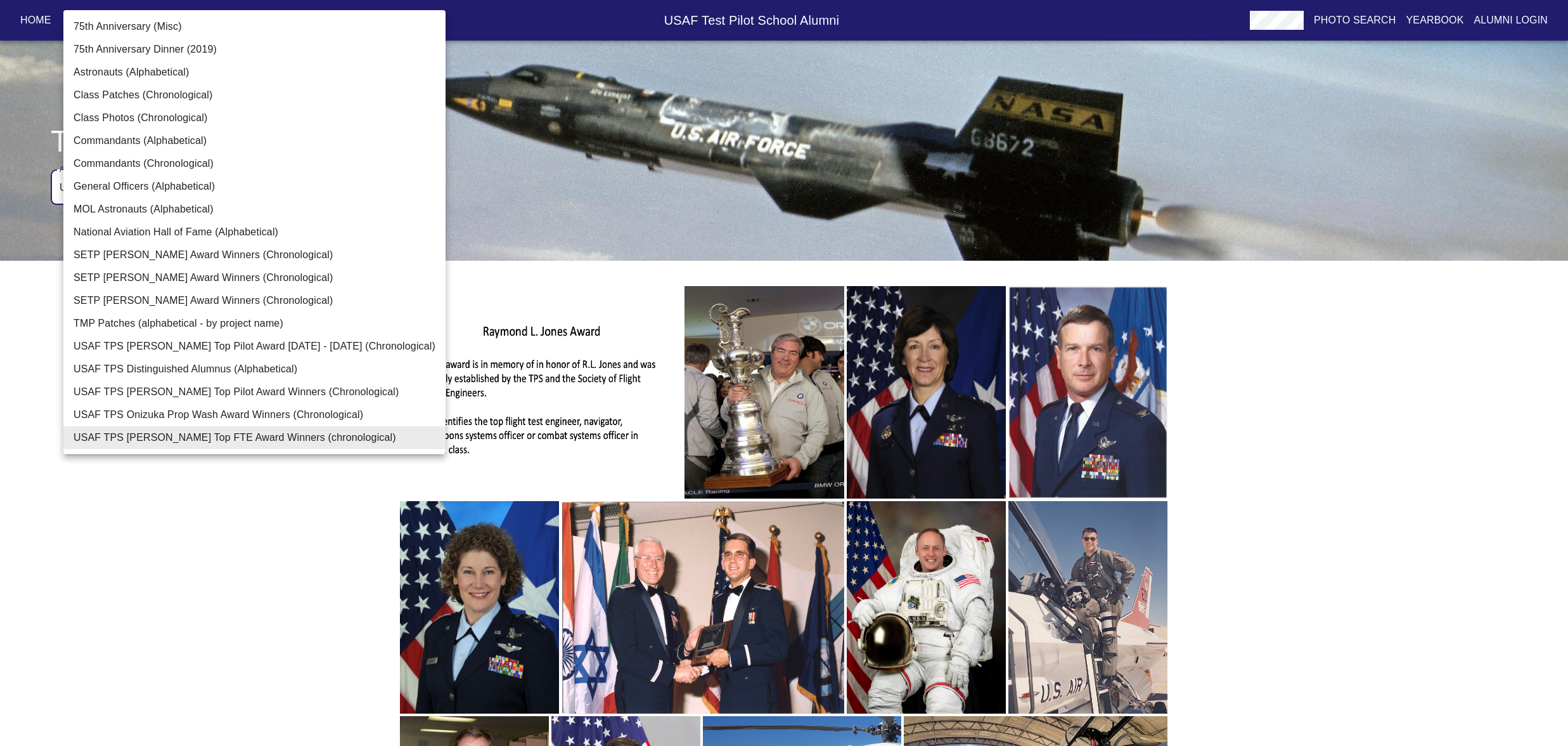
click at [266, 570] on div at bounding box center [784, 373] width 1568 height 746
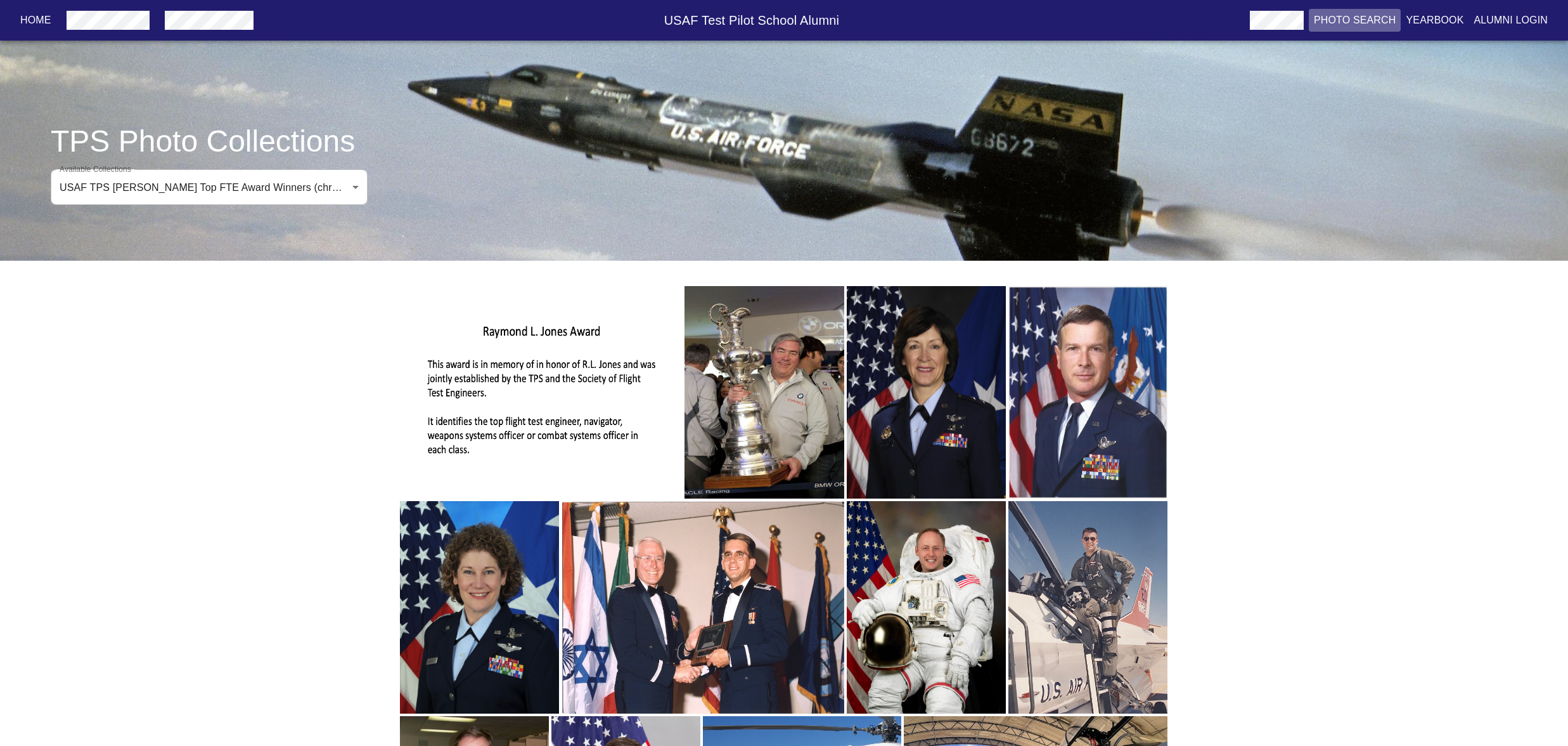
click at [1329, 16] on p "Photo Search" at bounding box center [1354, 20] width 82 height 15
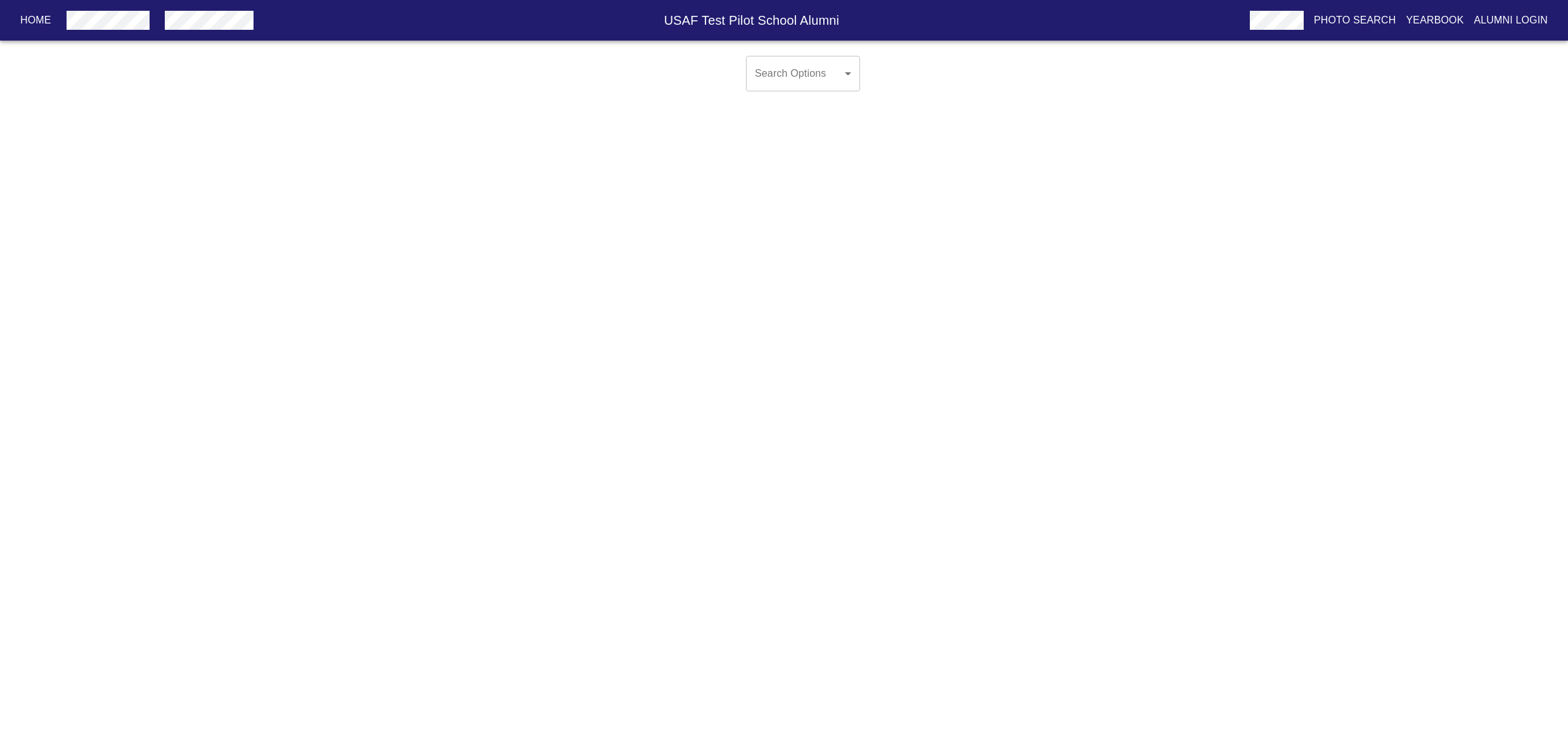
click at [845, 90] on body "Home USAF Test Pilot School Alumni Photo Search Yearbook Alumni Login Search Op…" at bounding box center [784, 84] width 1568 height 66
click at [1051, 139] on div at bounding box center [784, 373] width 1568 height 746
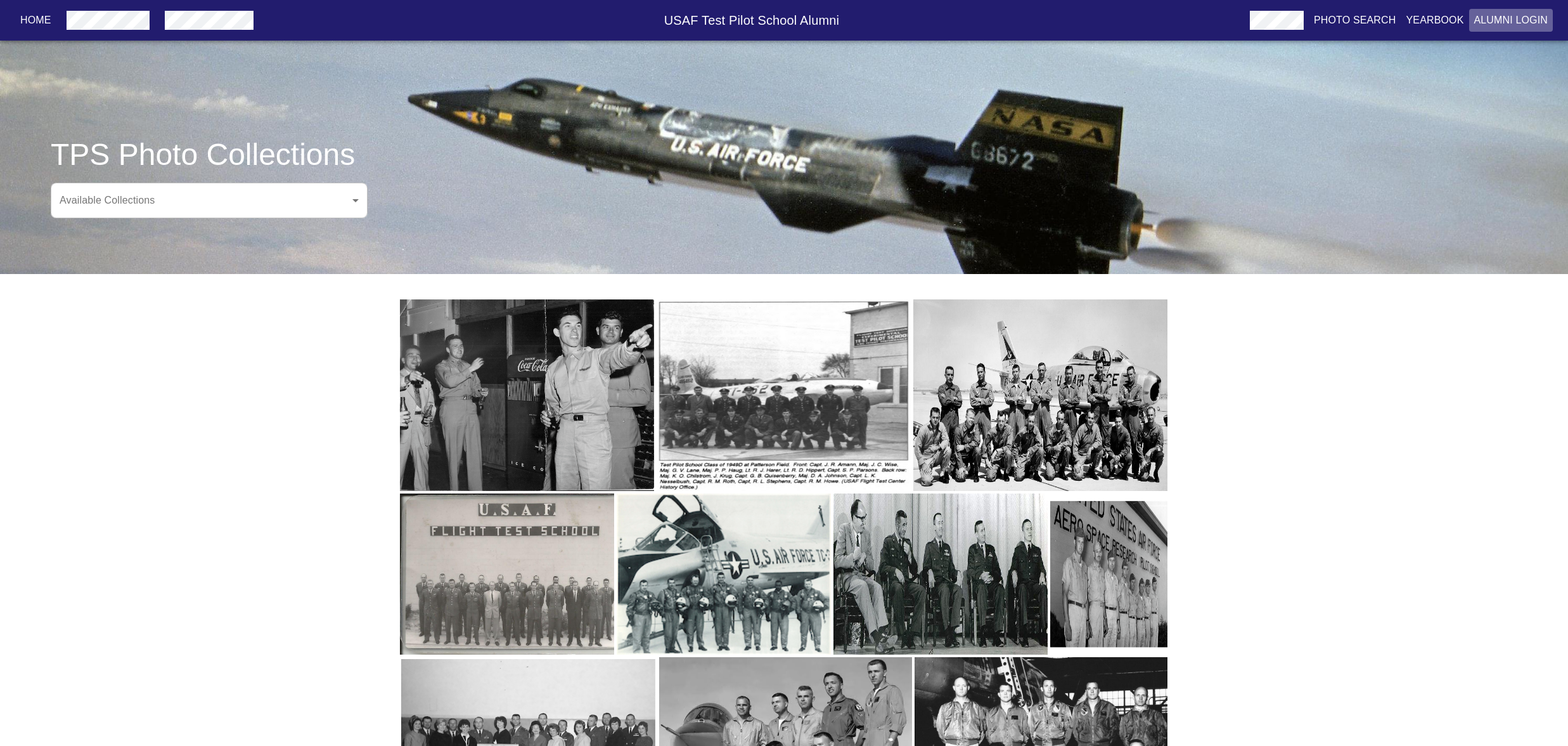
click at [1531, 16] on p "Alumni Login" at bounding box center [1512, 20] width 74 height 15
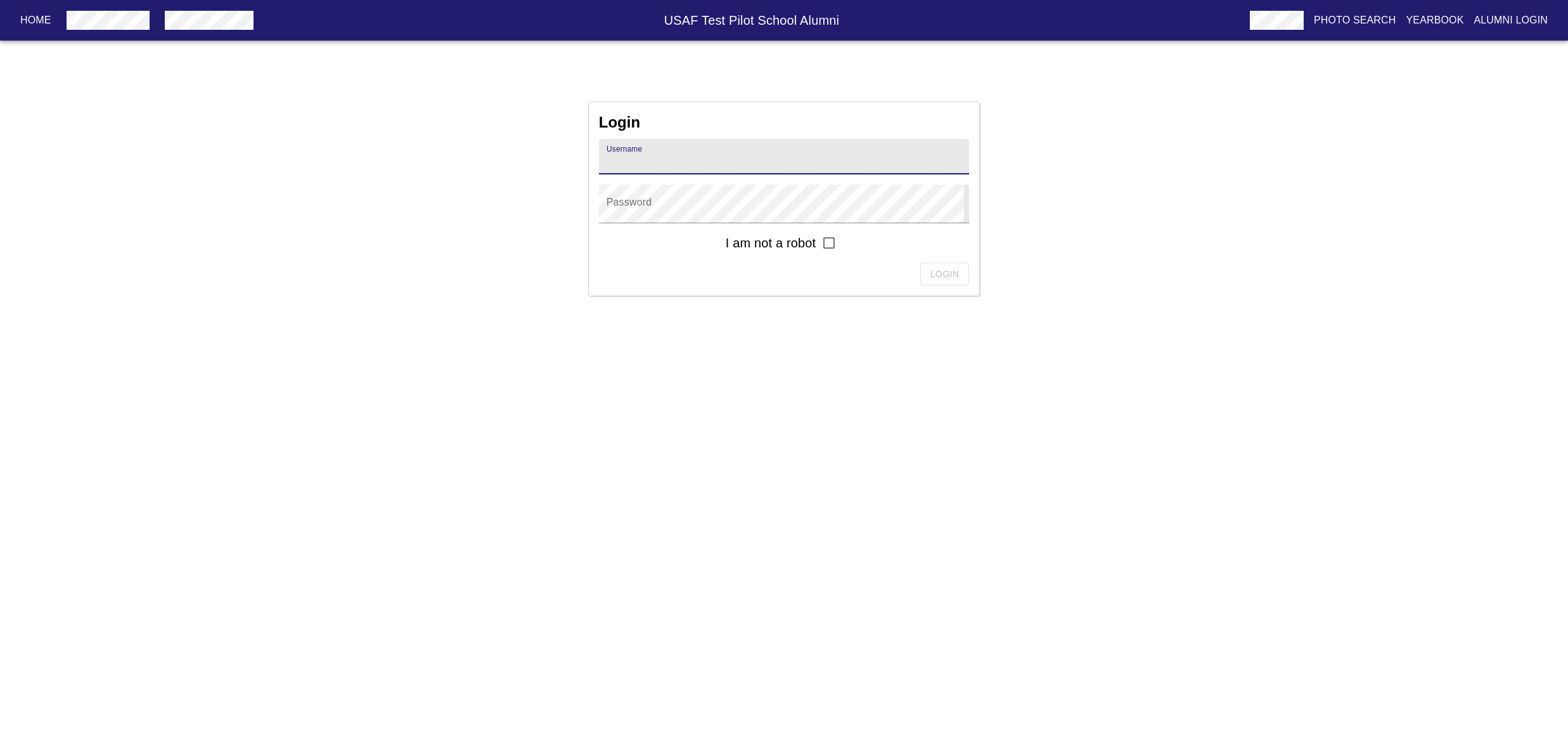
type input "[PERSON_NAME].[PERSON_NAME].1982A"
click at [842, 256] on input "checkbox" at bounding box center [829, 243] width 27 height 27
checkbox input "true"
click at [953, 282] on span "Login" at bounding box center [945, 274] width 29 height 16
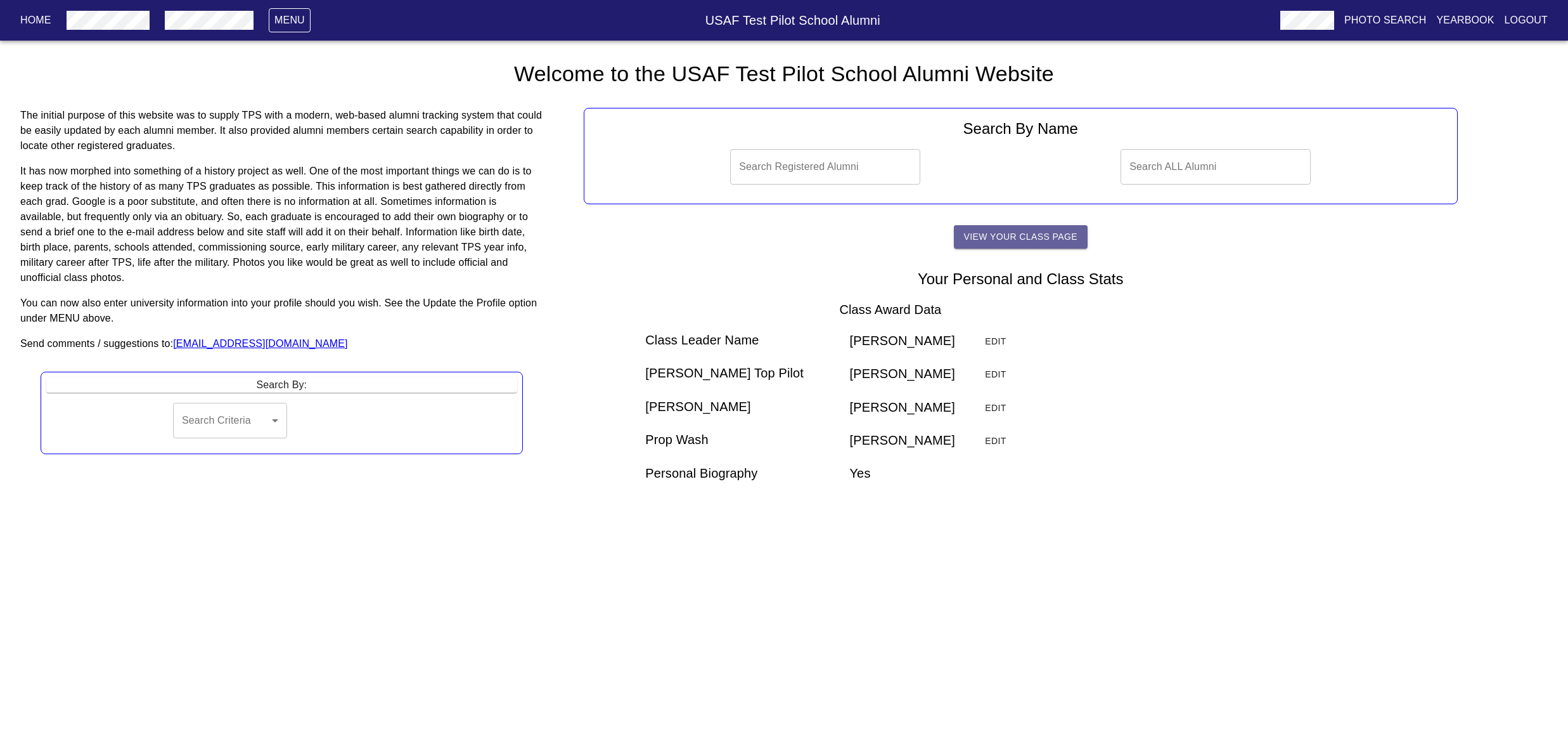
click at [1030, 245] on span "View Your Class Page" at bounding box center [1021, 237] width 113 height 16
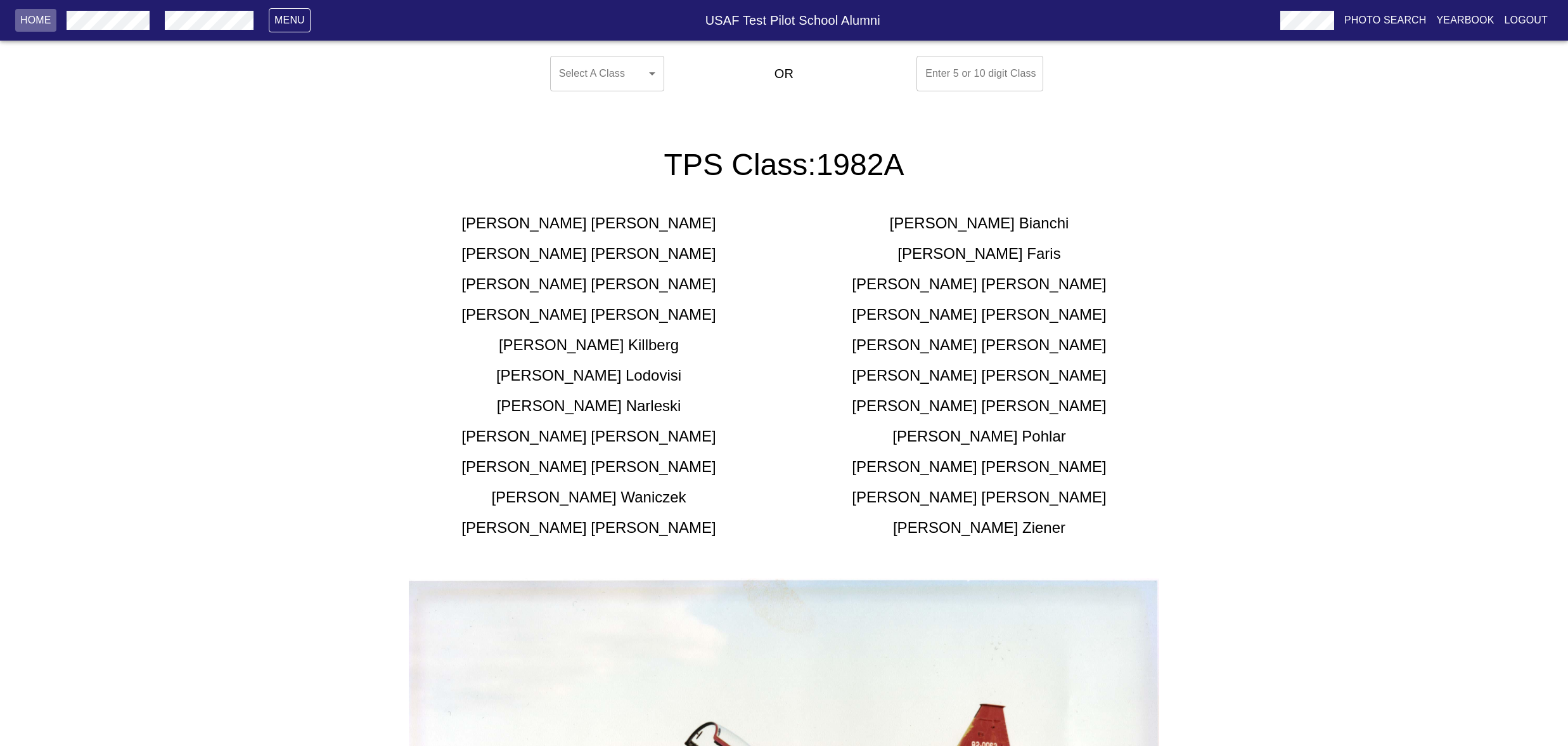
click at [45, 20] on p "Home" at bounding box center [36, 20] width 31 height 15
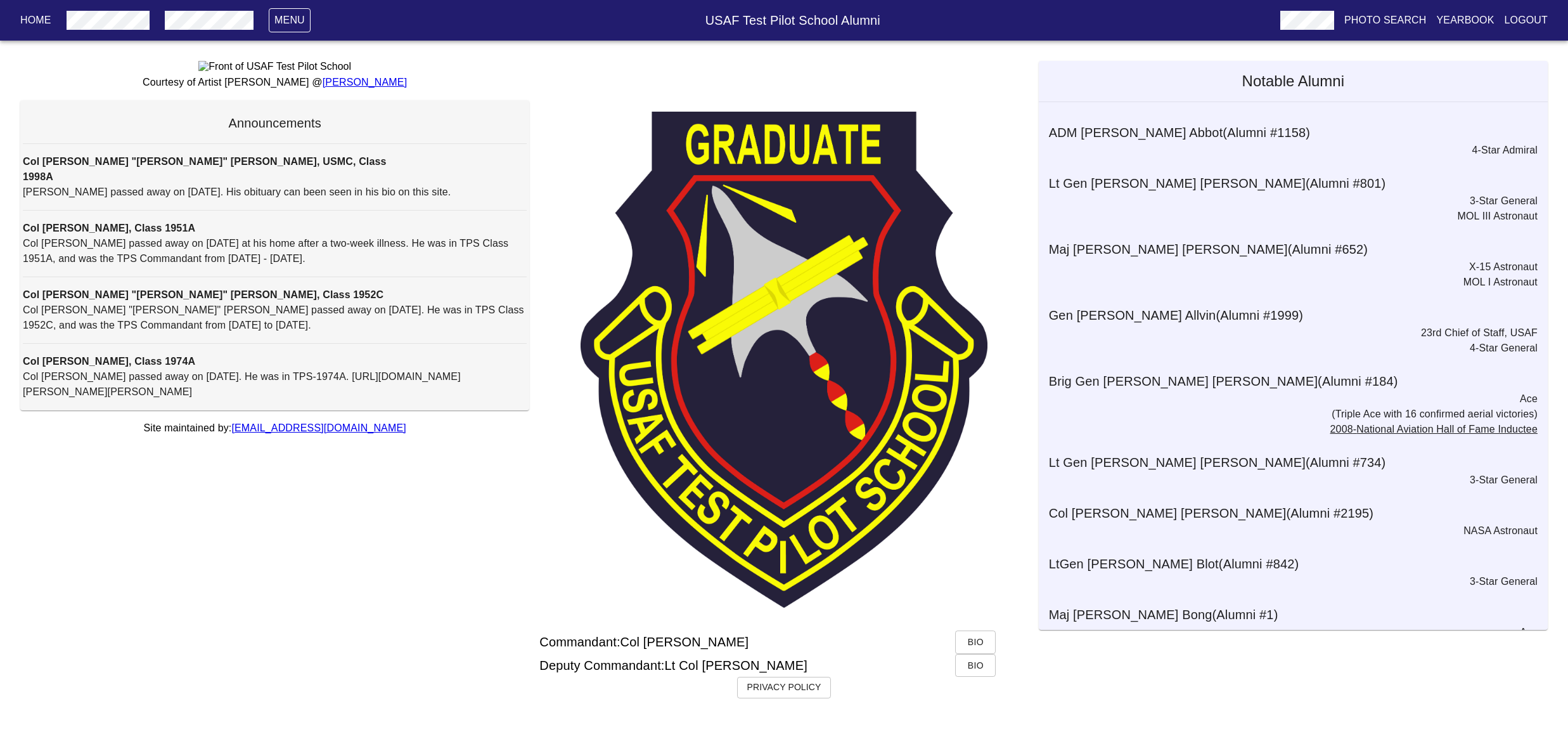
scroll to position [77, 0]
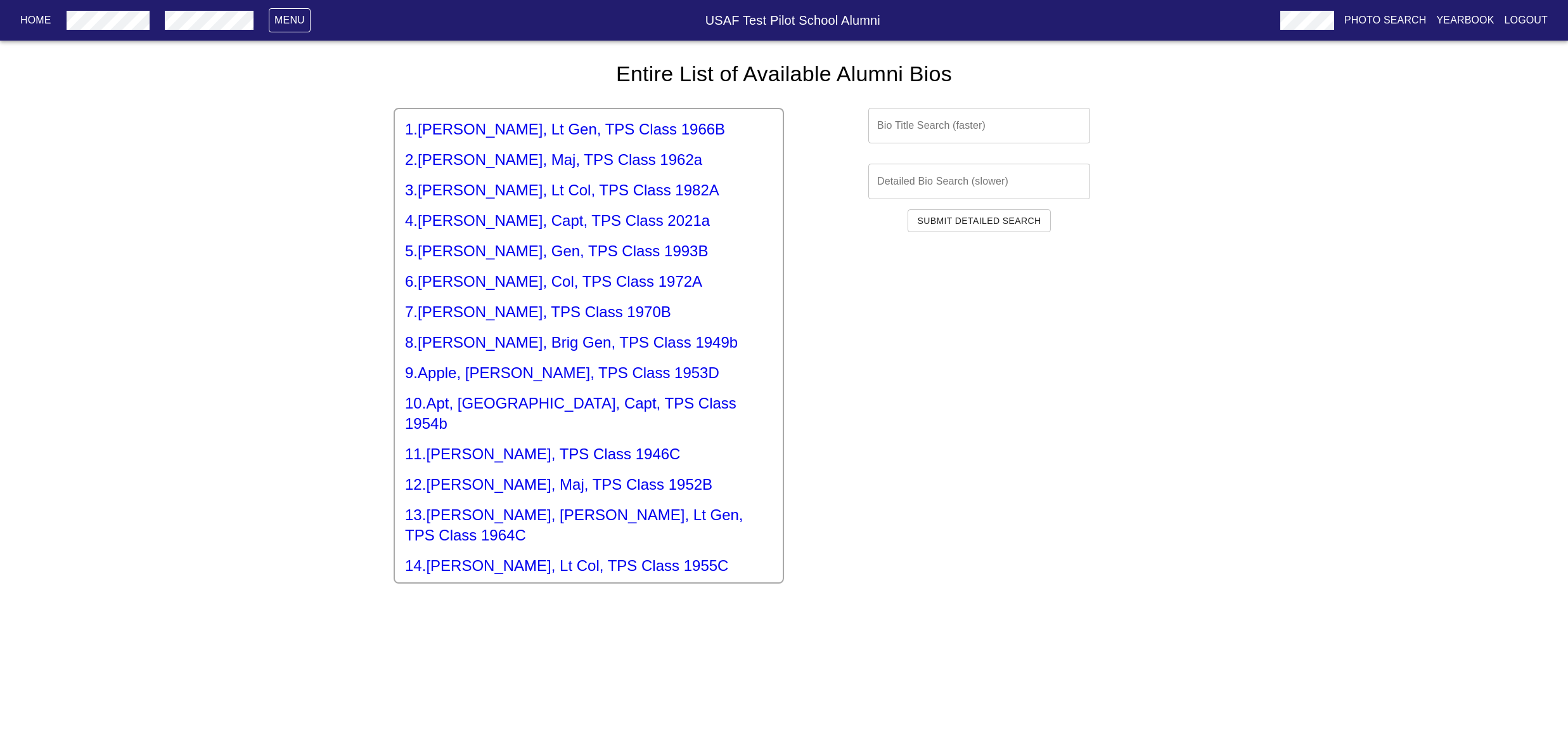
click at [977, 143] on input "text" at bounding box center [979, 125] width 222 height 36
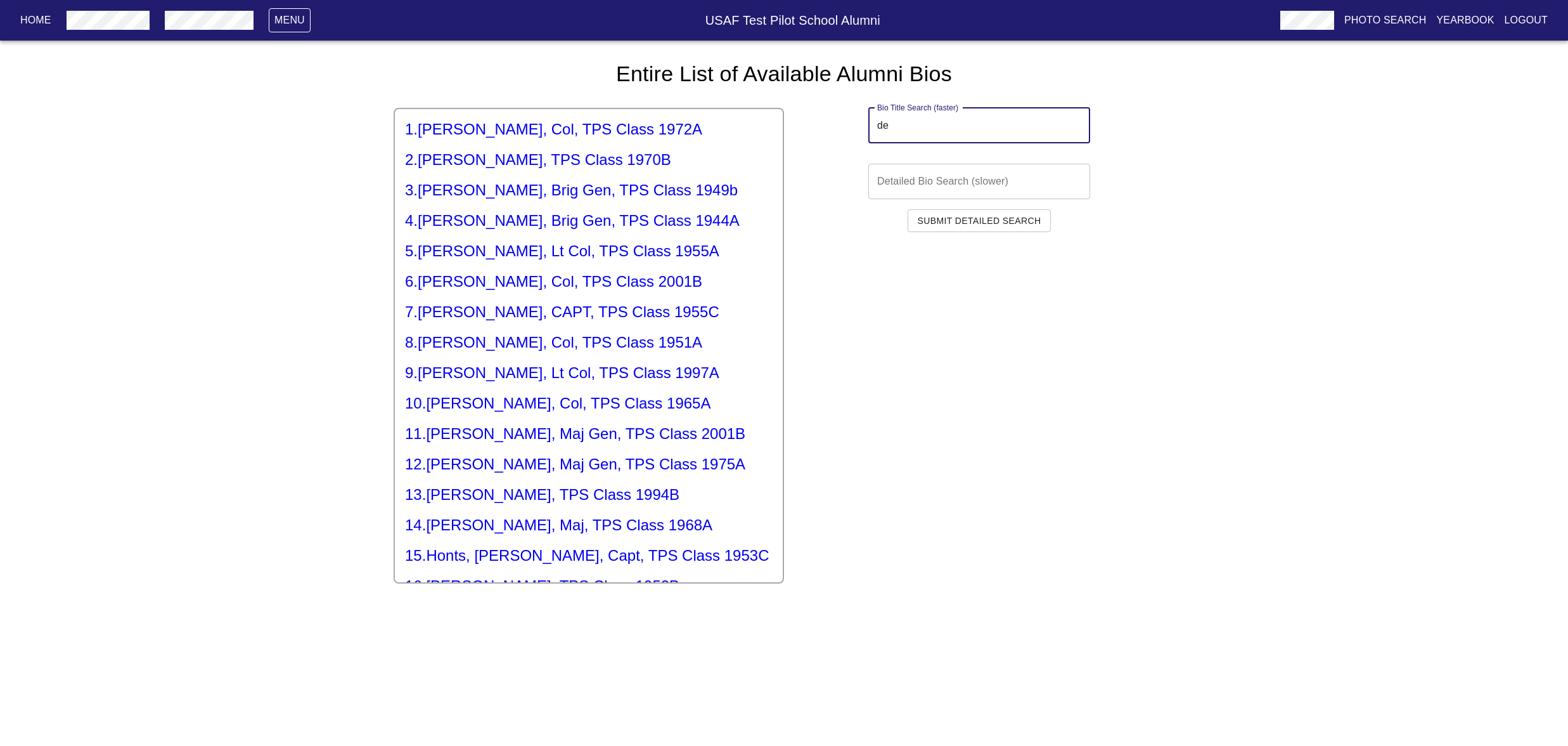
type input "d"
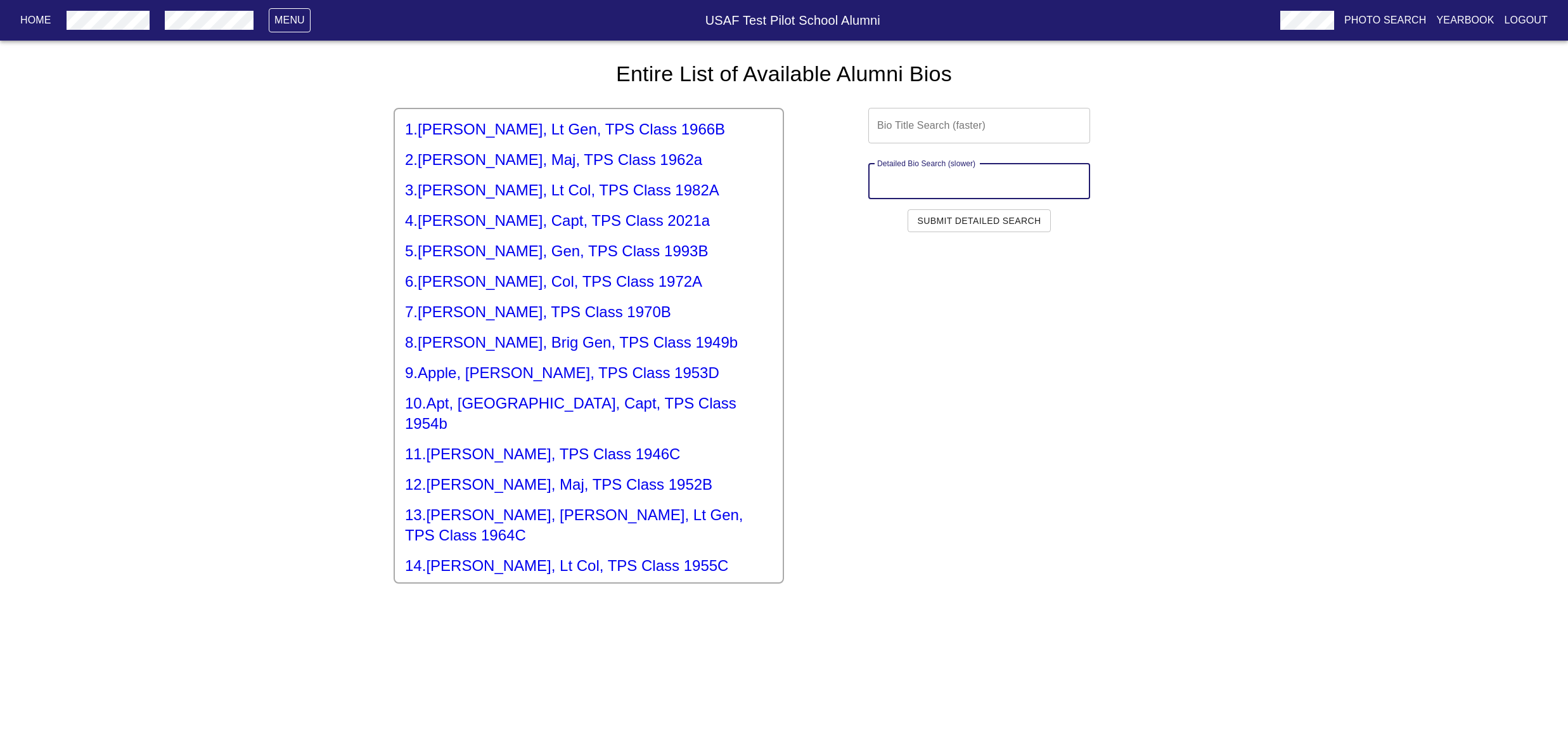
click at [948, 199] on input "text" at bounding box center [979, 181] width 222 height 36
click at [1126, 199] on div "Detailed Bio Search (slower) Detailed Bio Search (slower)" at bounding box center [980, 181] width 391 height 36
click at [909, 143] on input "text" at bounding box center [979, 125] width 222 height 36
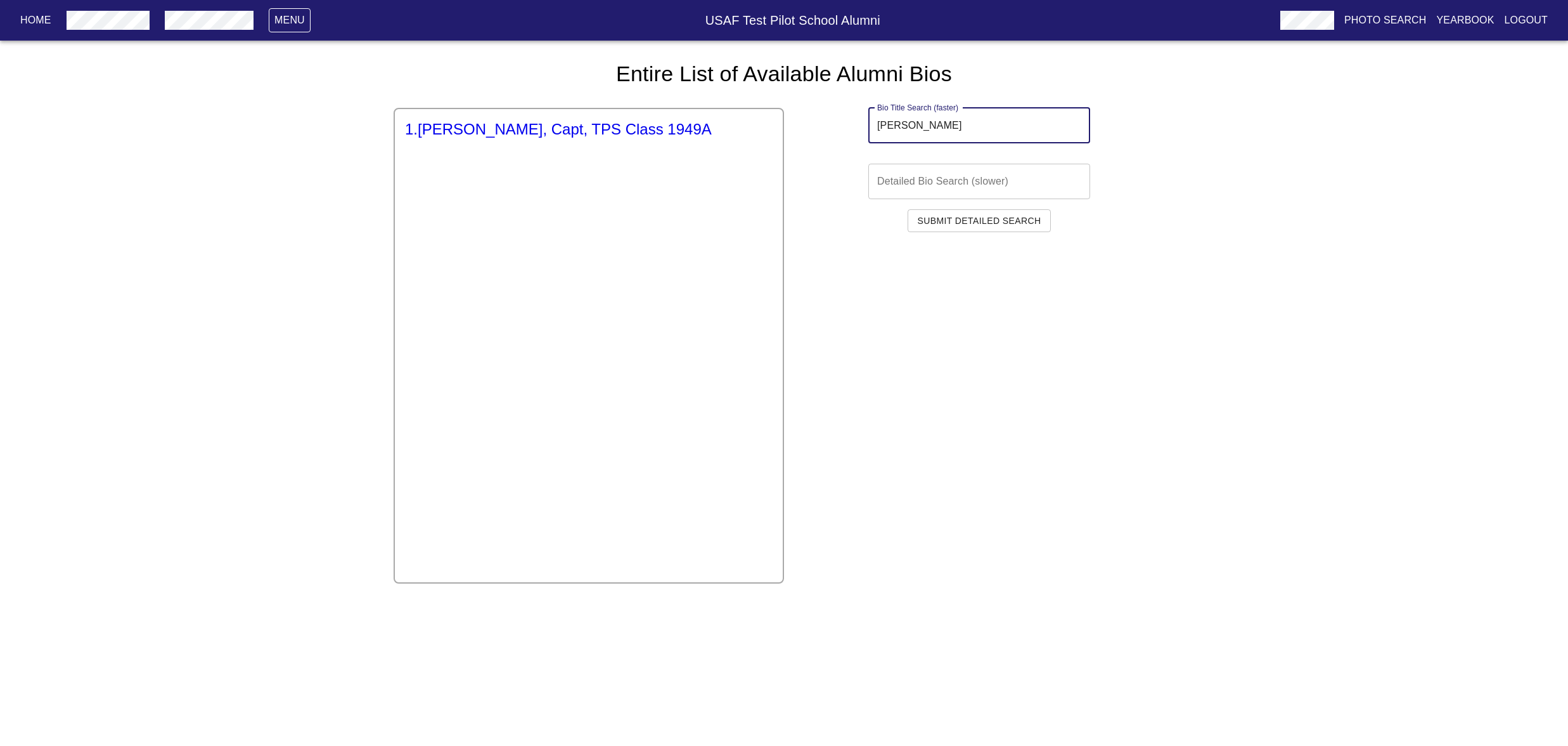
click at [874, 300] on div "Bio Title Search (faster) [PERSON_NAME] Bio Title Search (faster) Detailed Bio …" at bounding box center [980, 335] width 391 height 496
drag, startPoint x: 932, startPoint y: 157, endPoint x: 701, endPoint y: 169, distance: 231.3
click at [701, 169] on div "1 . [PERSON_NAME], Capt, TPS Class 1949A Bio Title Search (faster) [PERSON_NAME…" at bounding box center [784, 335] width 781 height 496
type input "wayn"
click at [22, 19] on p "Home" at bounding box center [36, 20] width 31 height 15
